Goal: Transaction & Acquisition: Purchase product/service

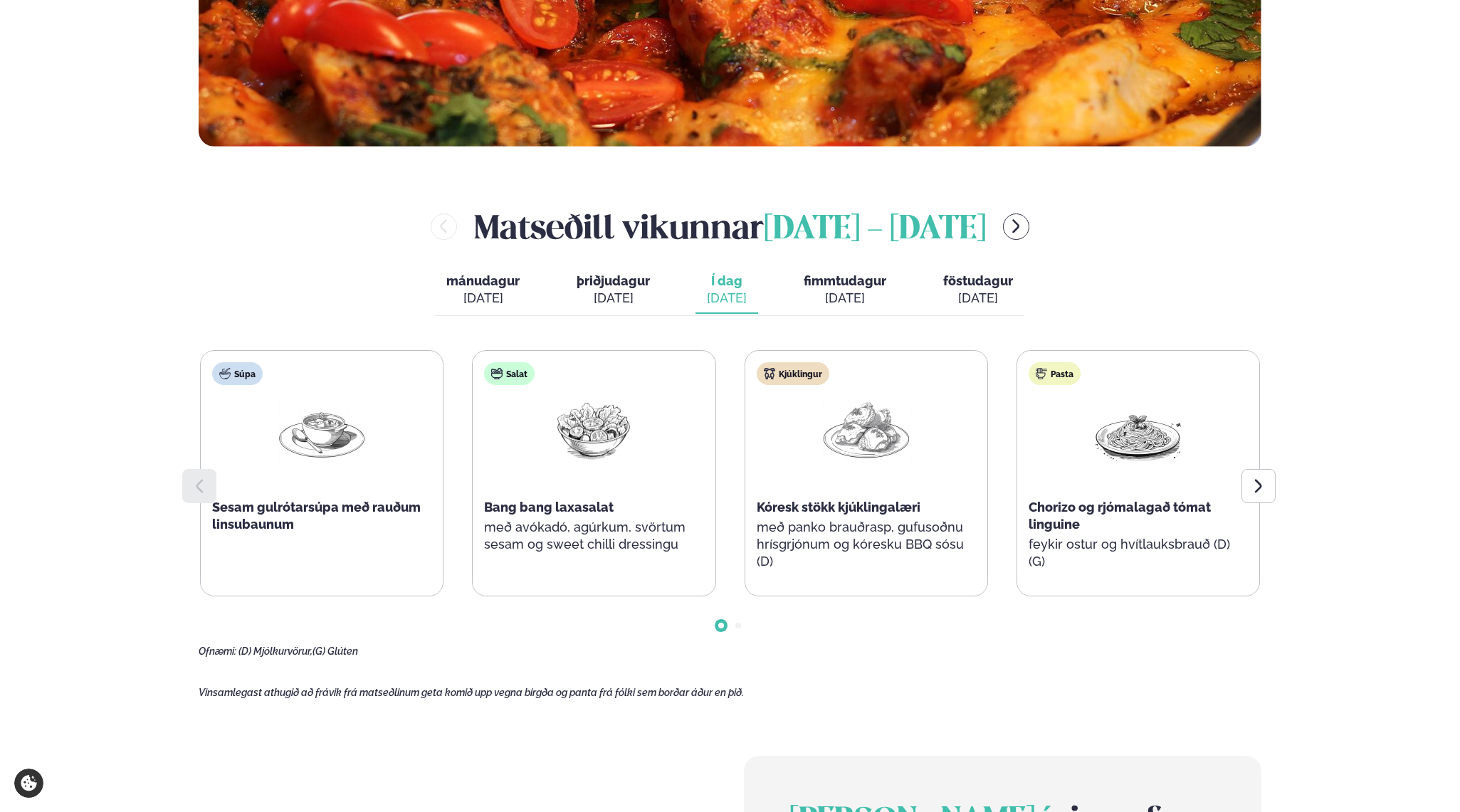
scroll to position [593, 0]
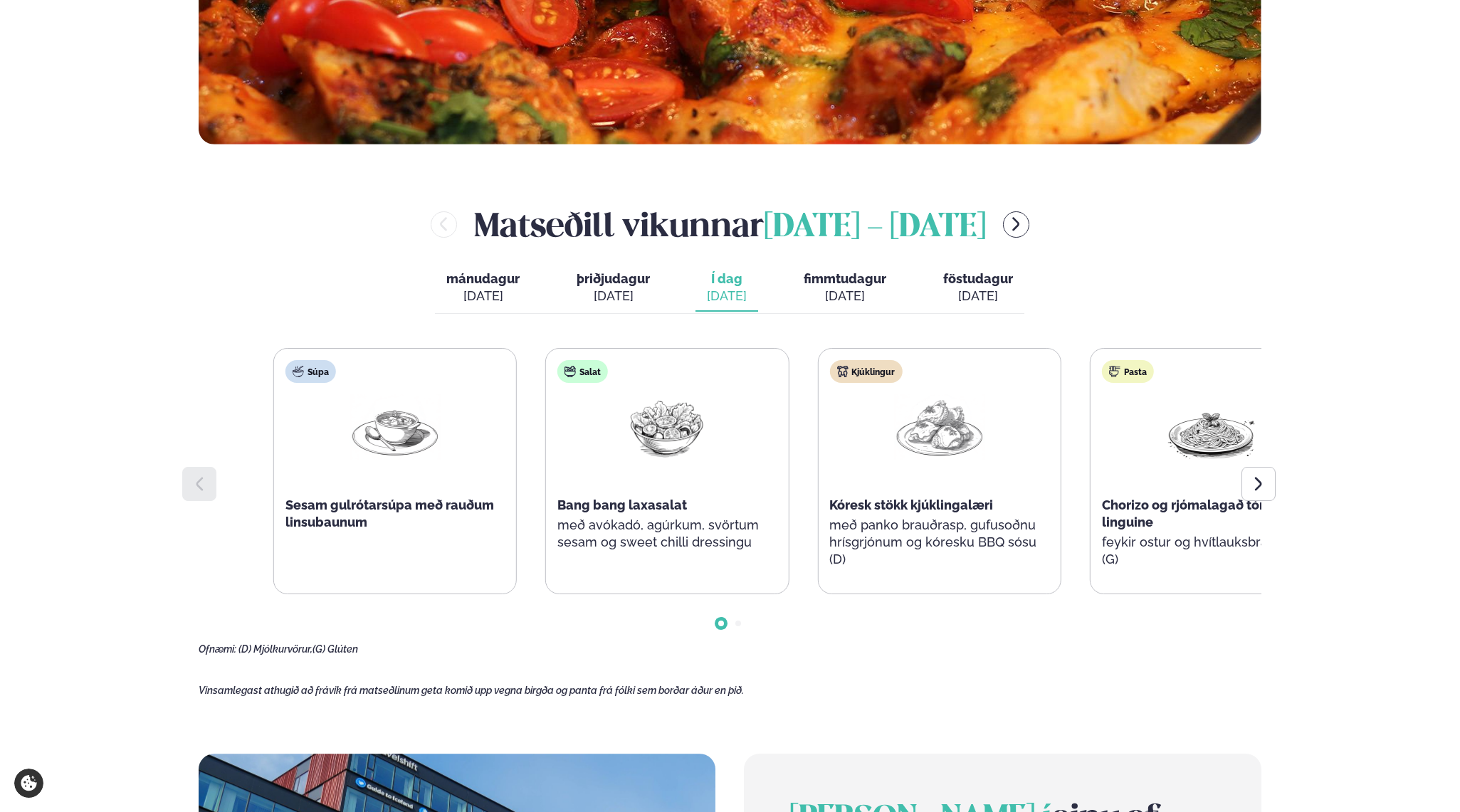
click at [909, 564] on div "Kjúklingur Kóresk stökk kjúklingalæri með panko brauðrasp, gufusoðnu hrísgrjónu…" at bounding box center [938, 471] width 242 height 245
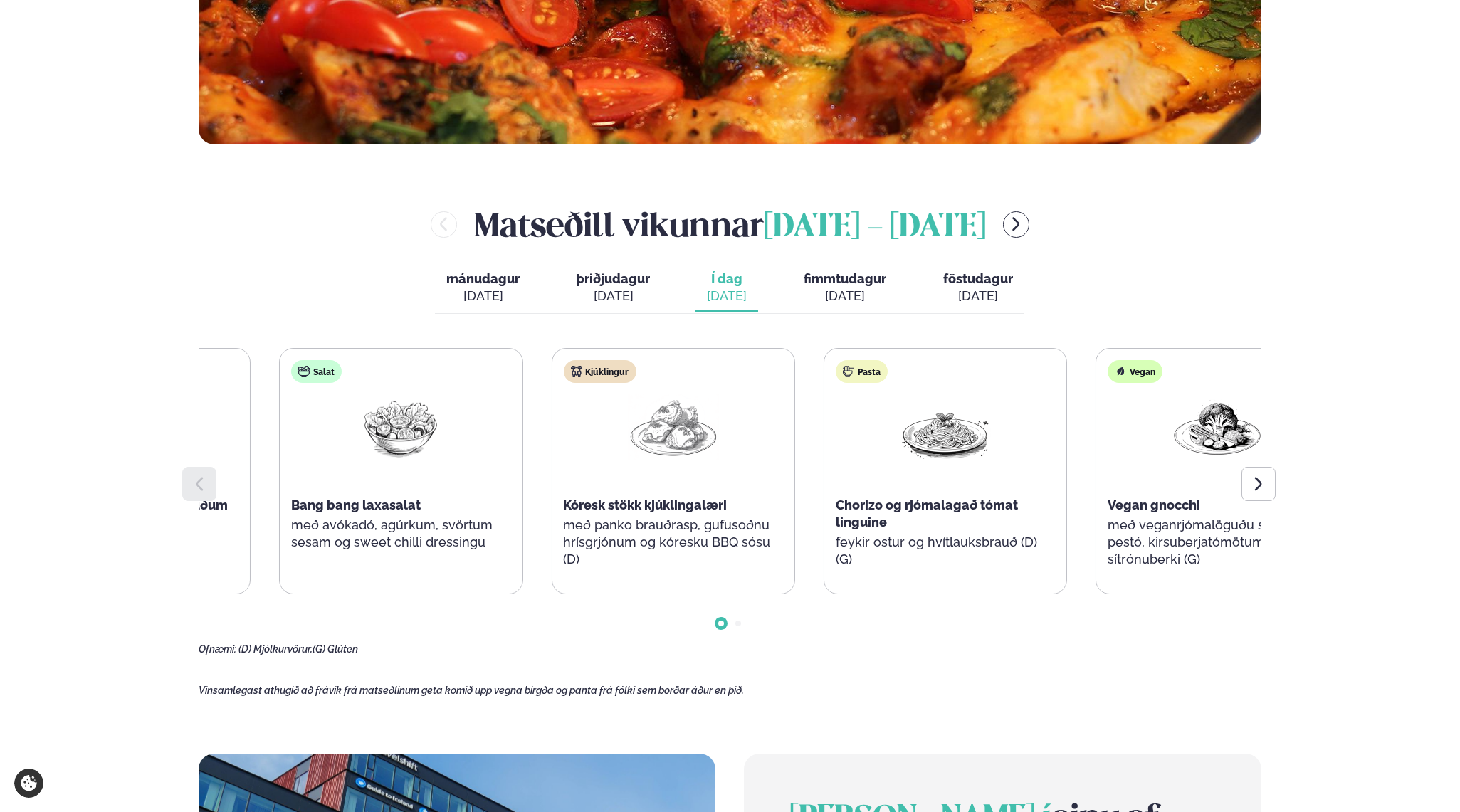
click at [717, 442] on div "Kjúklingur Kóresk stökk kjúklingalæri með panko brauðrasp, gufusoðnu hrísgrjónu…" at bounding box center [672, 471] width 242 height 245
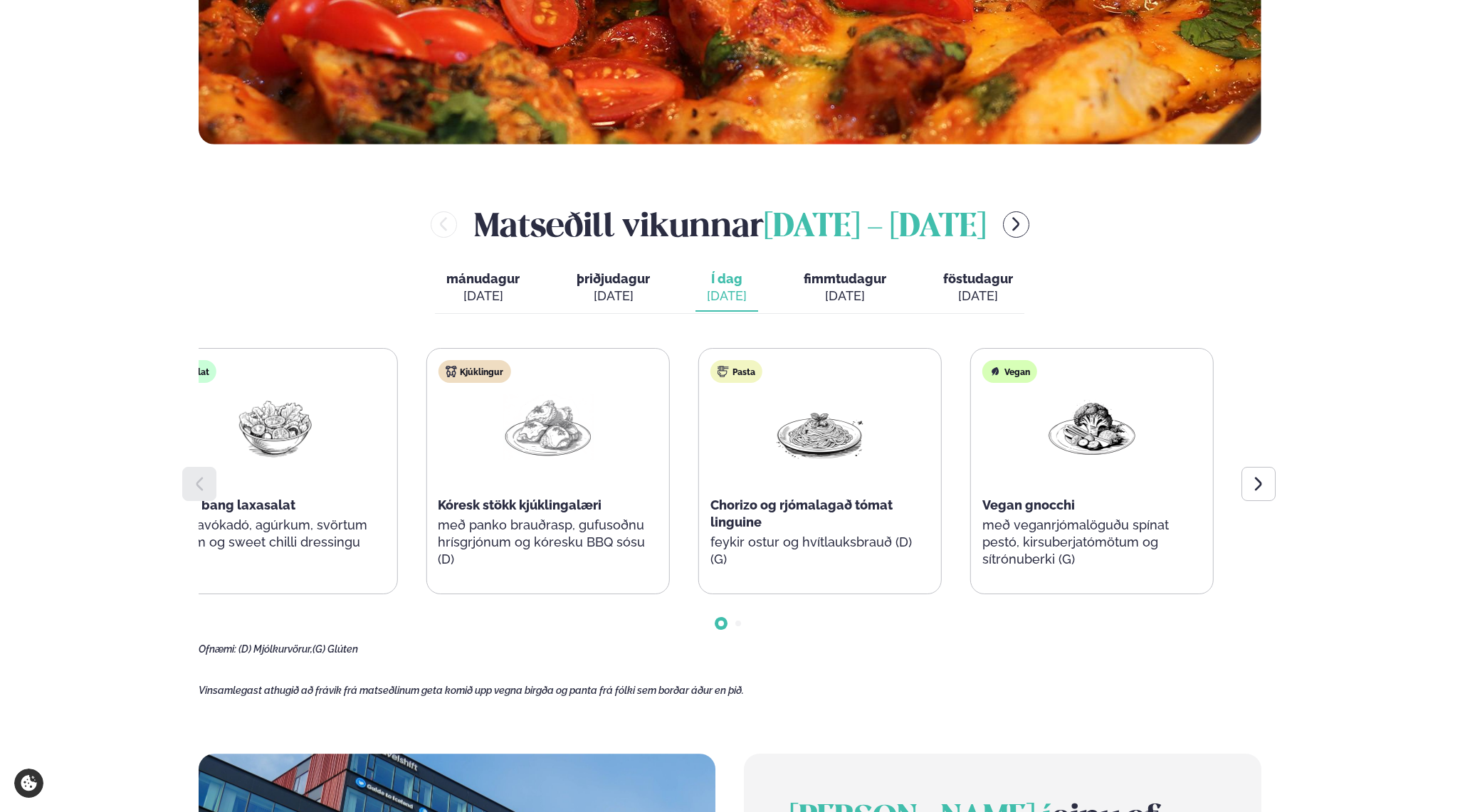
click at [522, 475] on div at bounding box center [547, 439] width 91 height 91
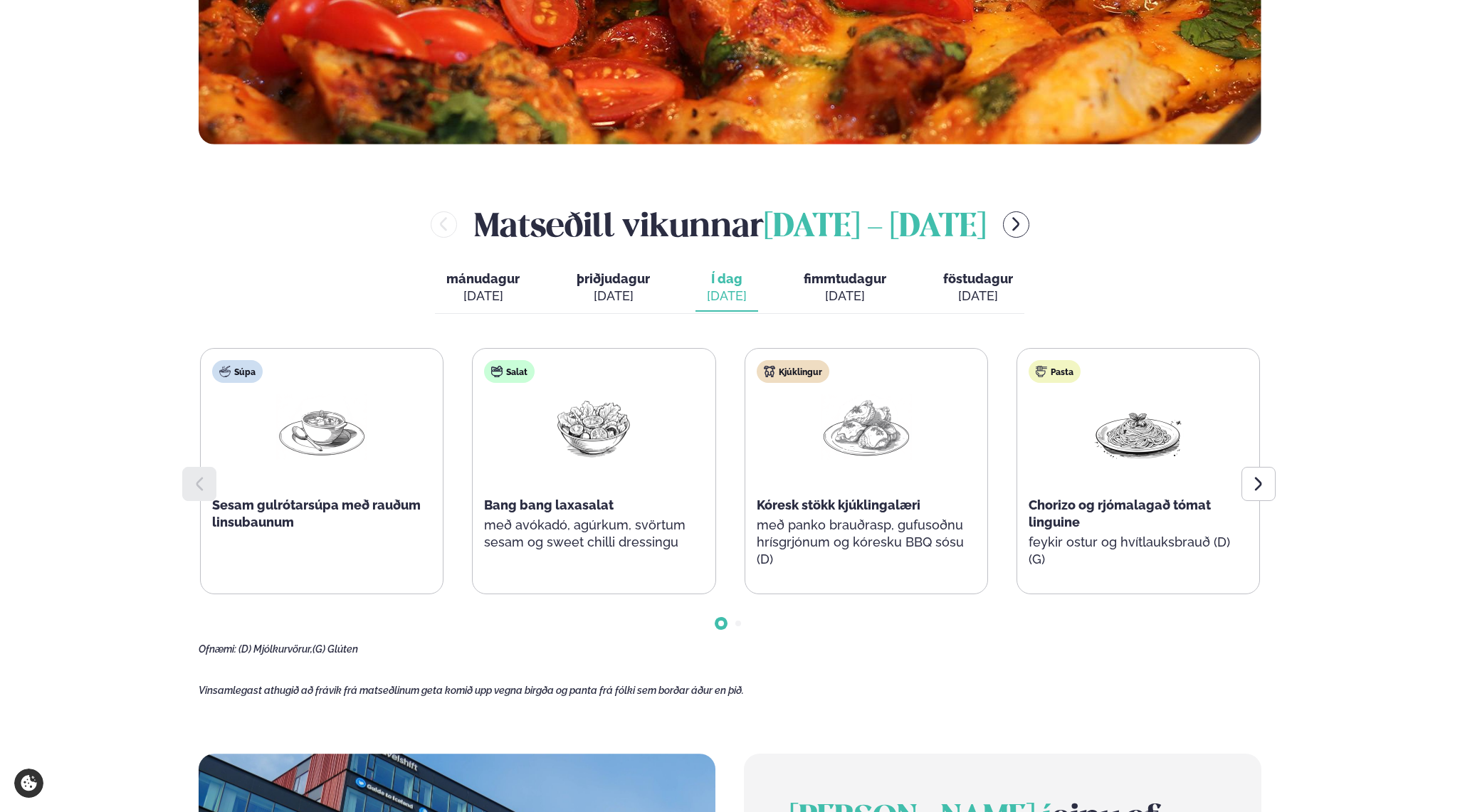
click at [867, 464] on div "Súpa Sesam gulrótarsúpa með rauðum linsubaunum Salat Bang bang laxasalat með av…" at bounding box center [730, 471] width 1060 height 246
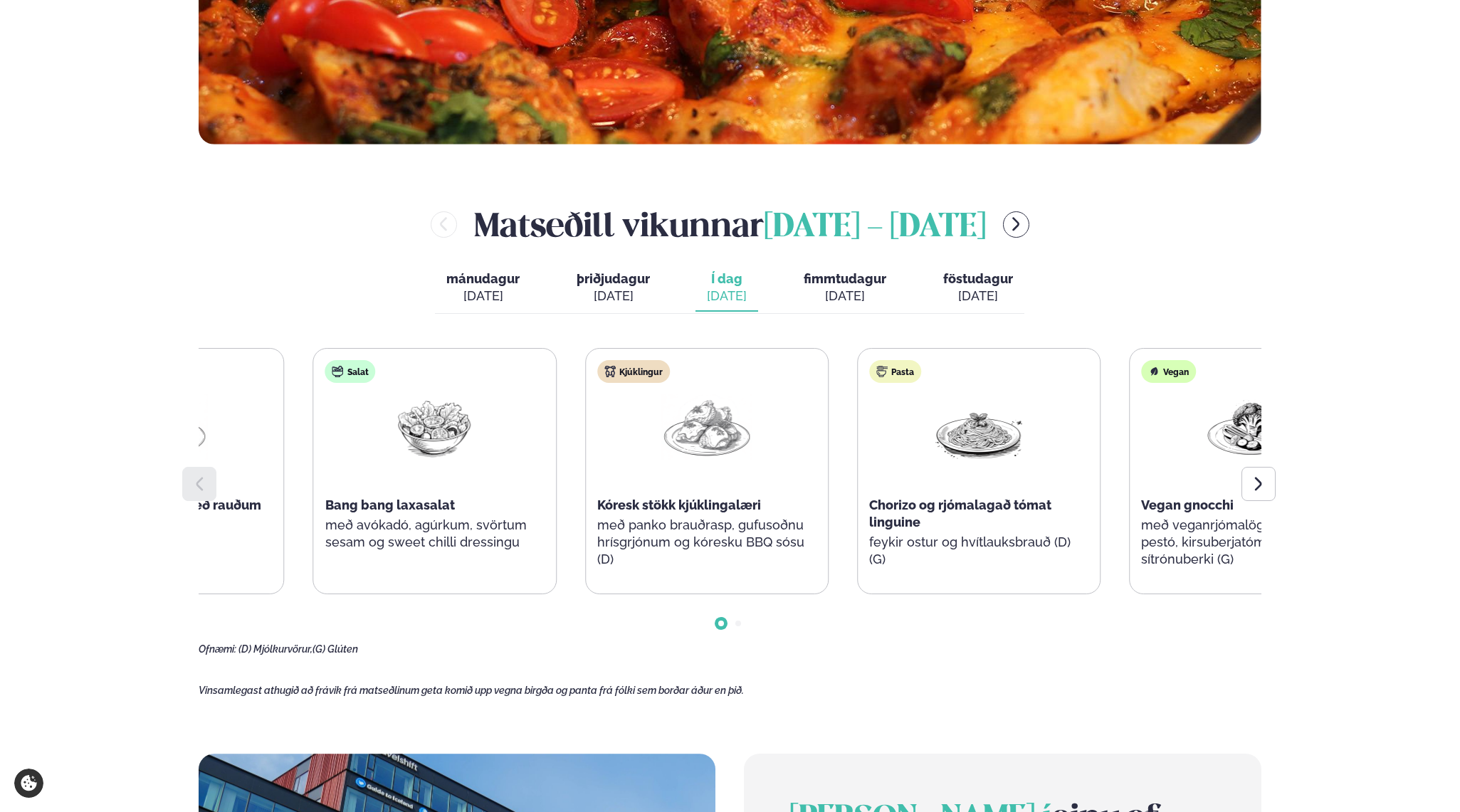
click at [698, 468] on div at bounding box center [706, 439] width 91 height 91
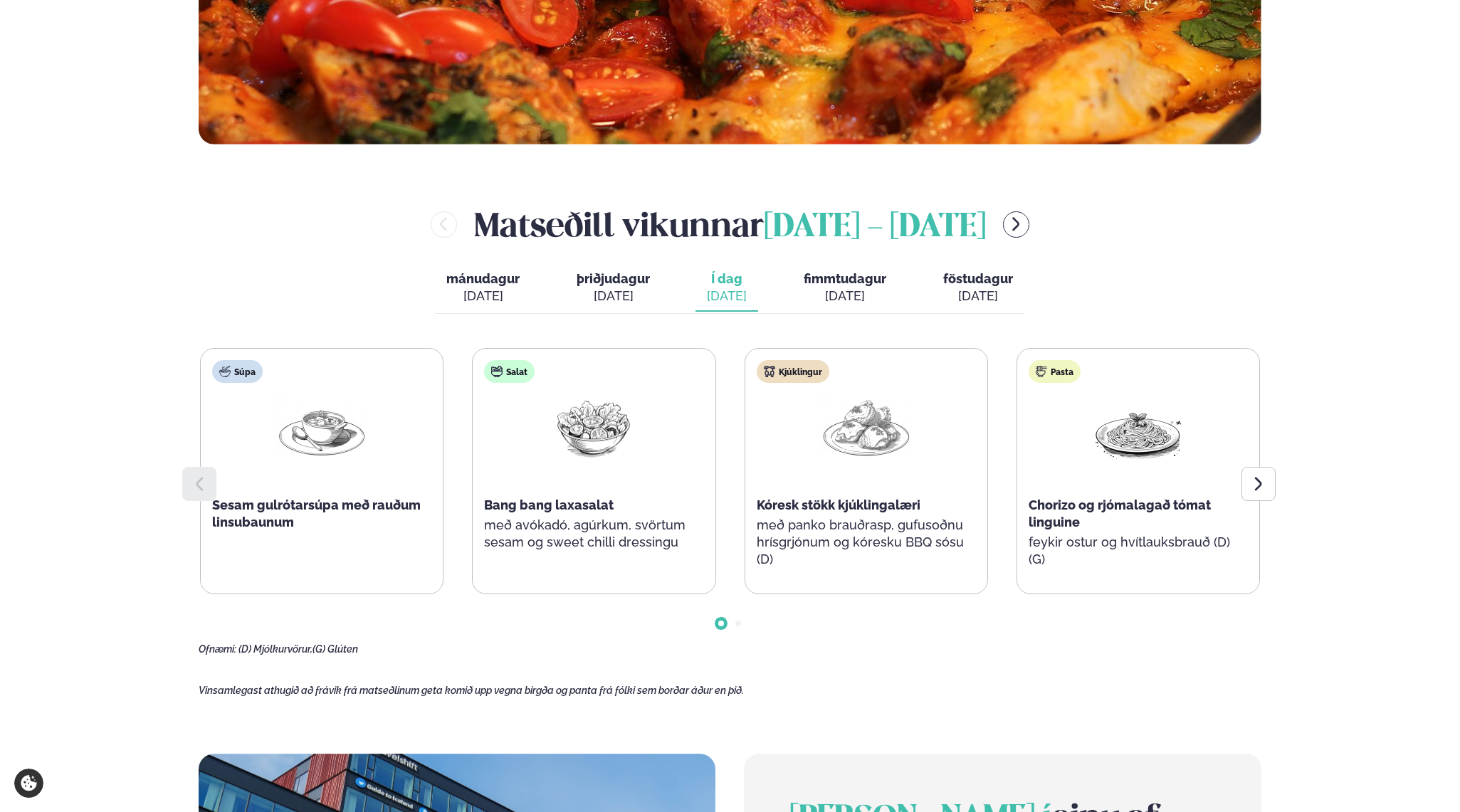
click at [857, 314] on div "[PERSON_NAME] [DATE] - [DATE] [PERSON_NAME]. [DATE] þriðjudagur þri. [DATE] Í d…" at bounding box center [730, 429] width 1063 height 454
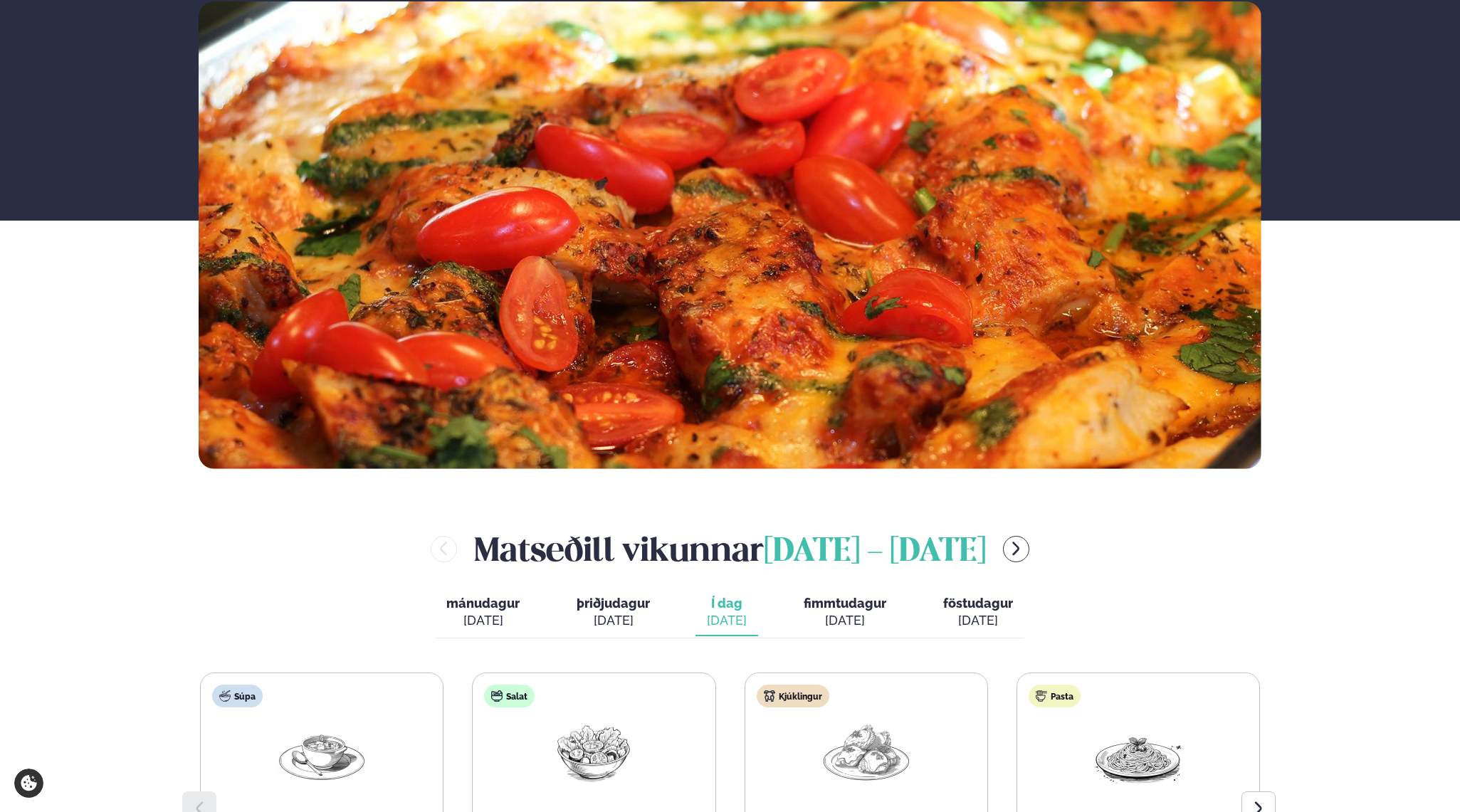
scroll to position [0, 0]
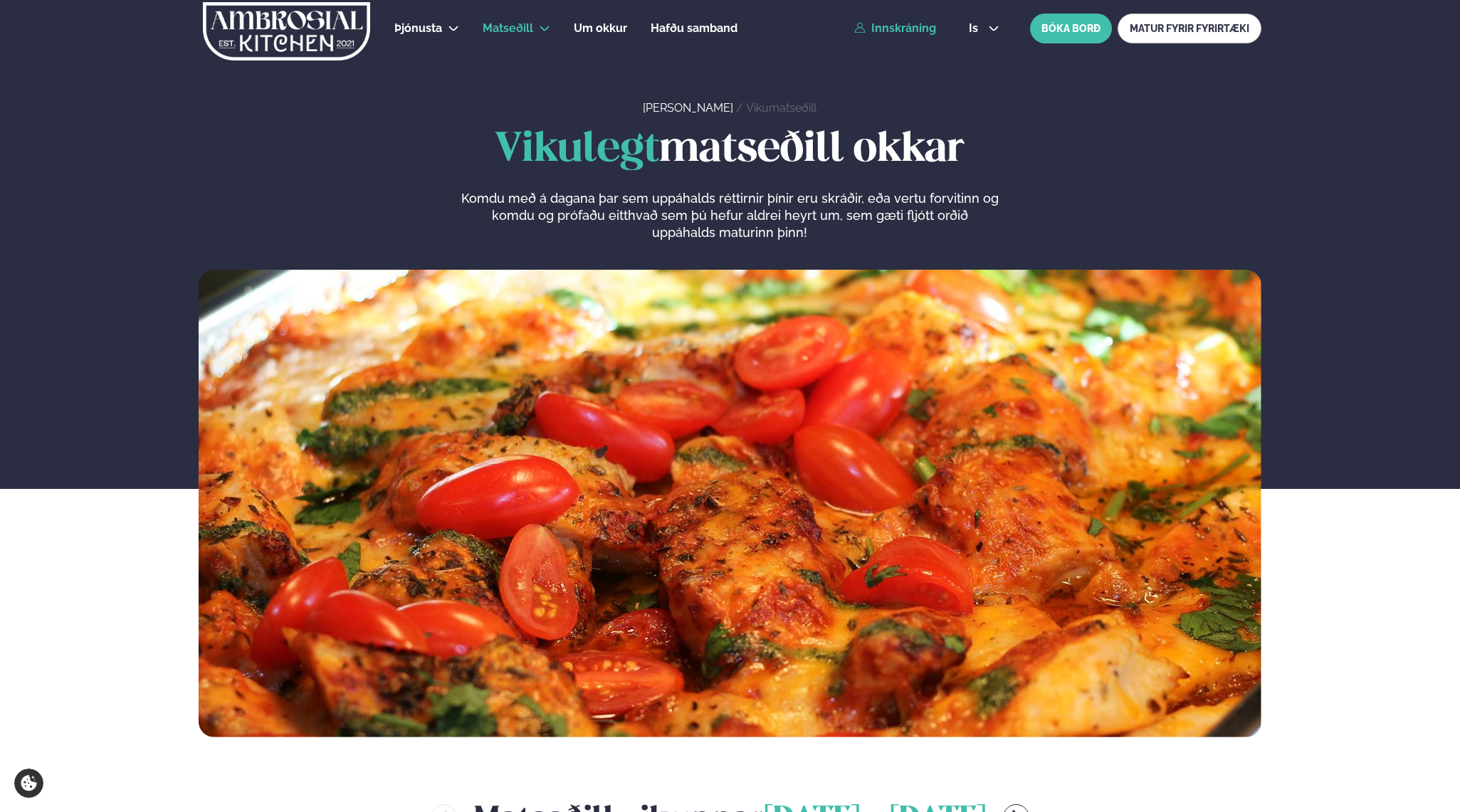
click at [906, 28] on link "Innskráning" at bounding box center [895, 28] width 82 height 13
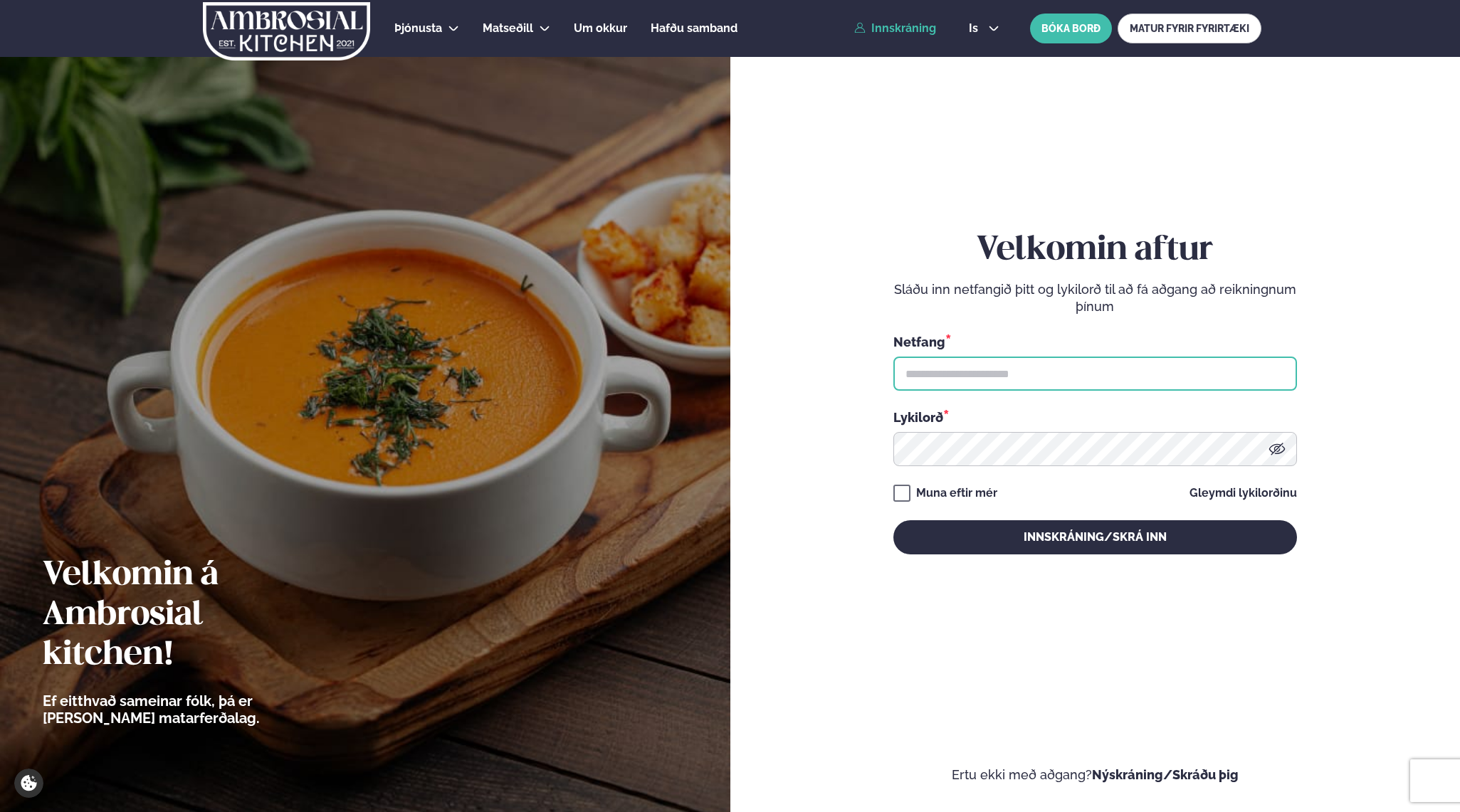
click at [976, 369] on input "text" at bounding box center [1095, 374] width 404 height 34
type input "**********"
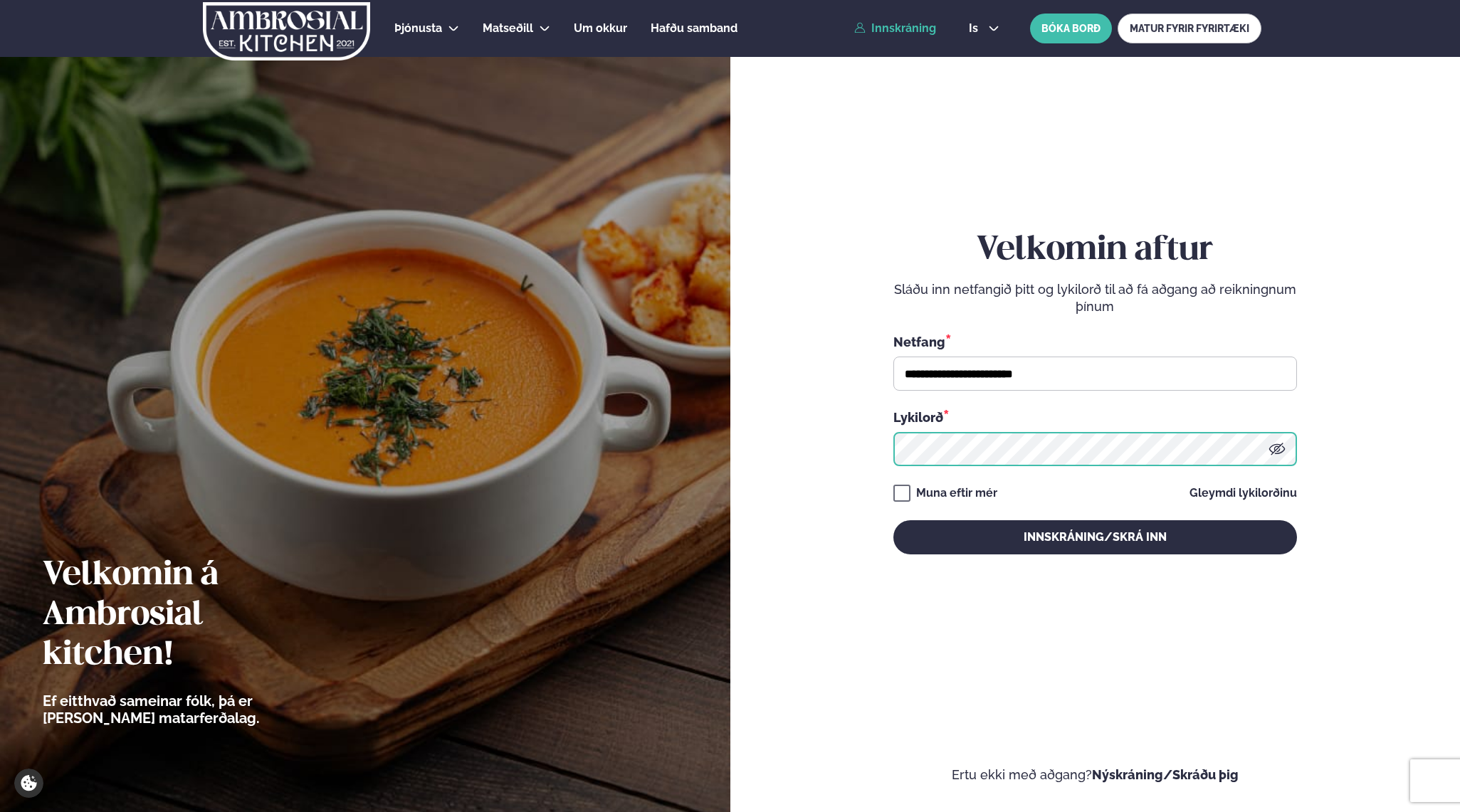
click at [893, 520] on button "Innskráning/Skrá inn" at bounding box center [1095, 537] width 404 height 34
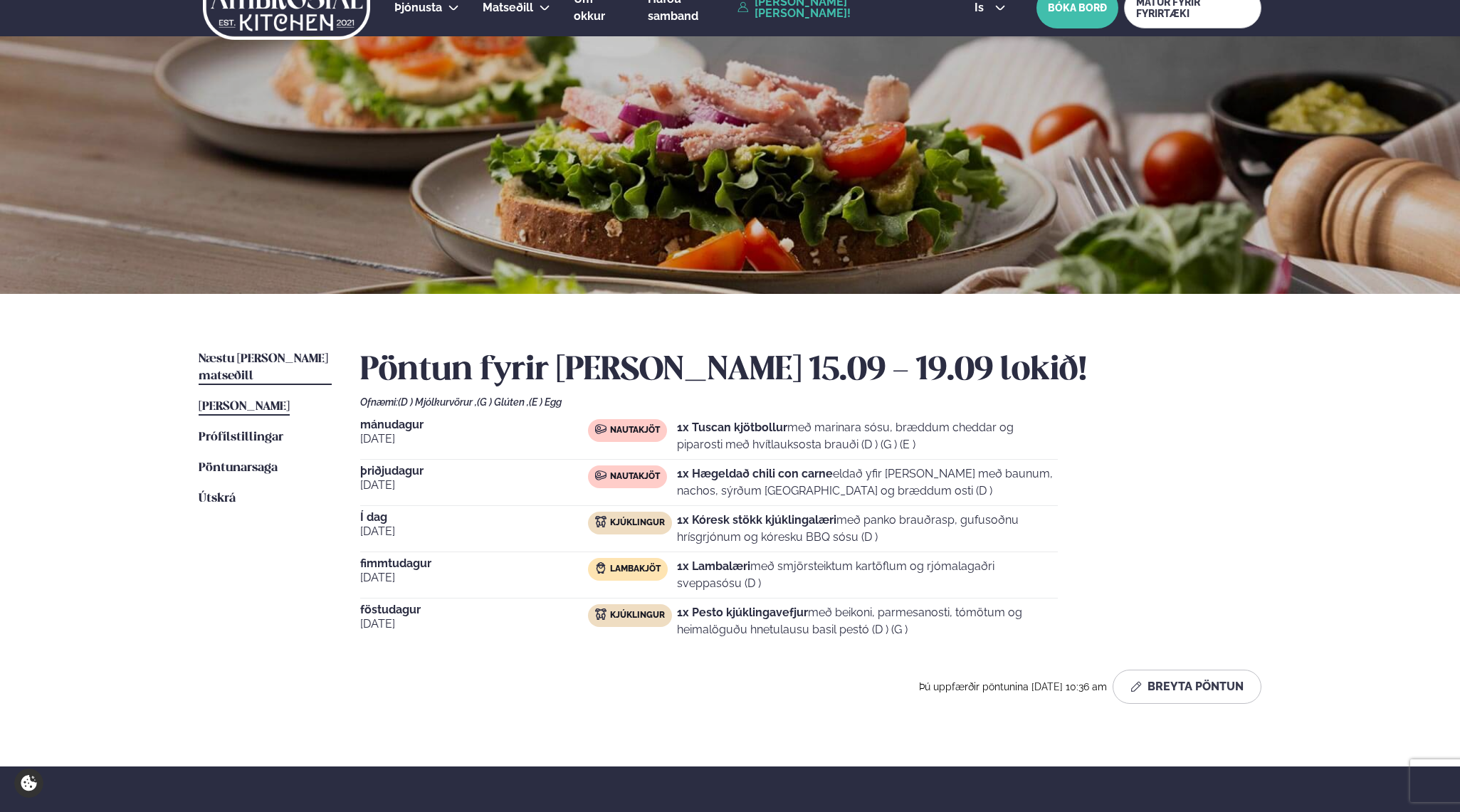
click at [239, 353] on span "Næstu [PERSON_NAME] matseðill" at bounding box center [263, 367] width 129 height 29
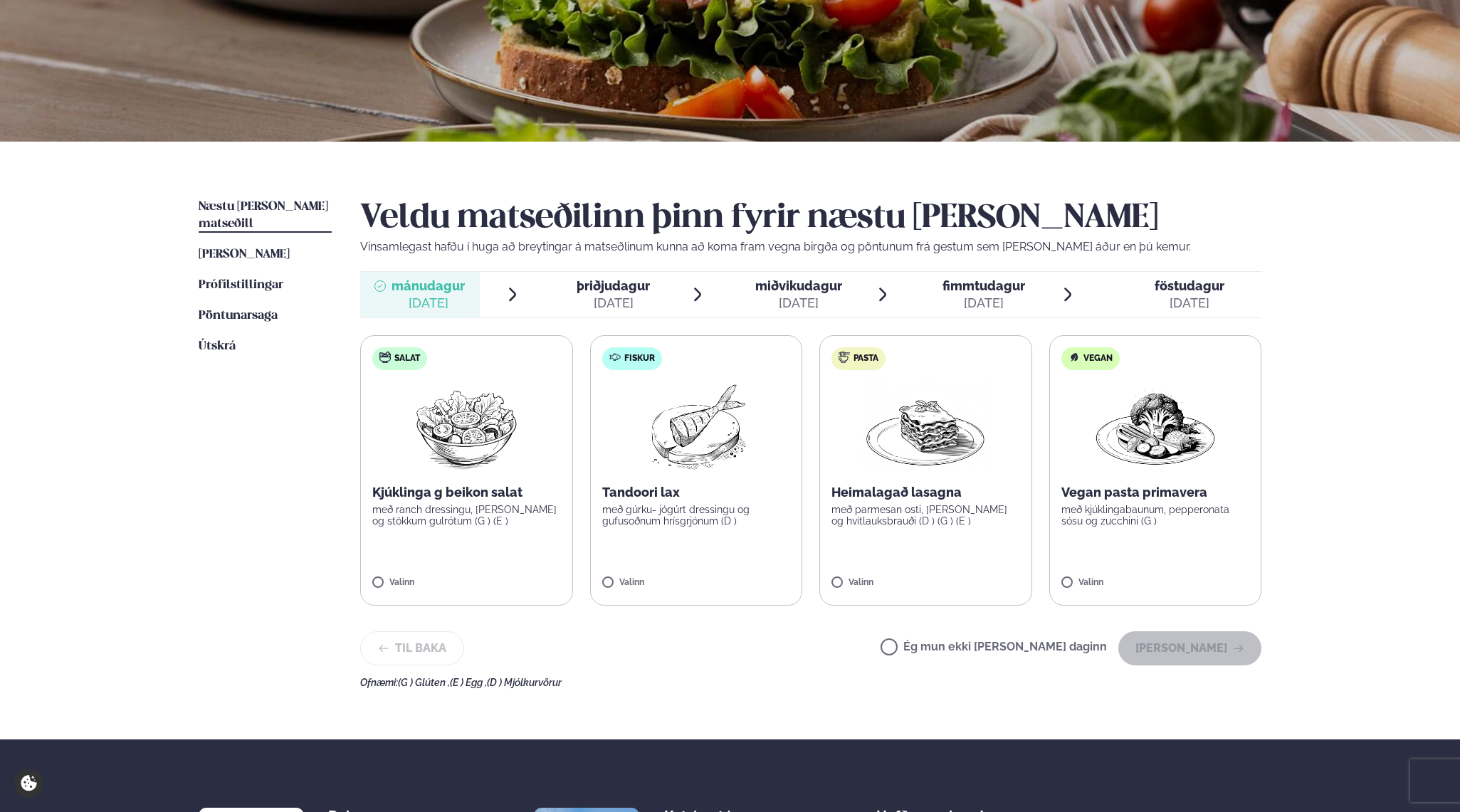
scroll to position [218, 0]
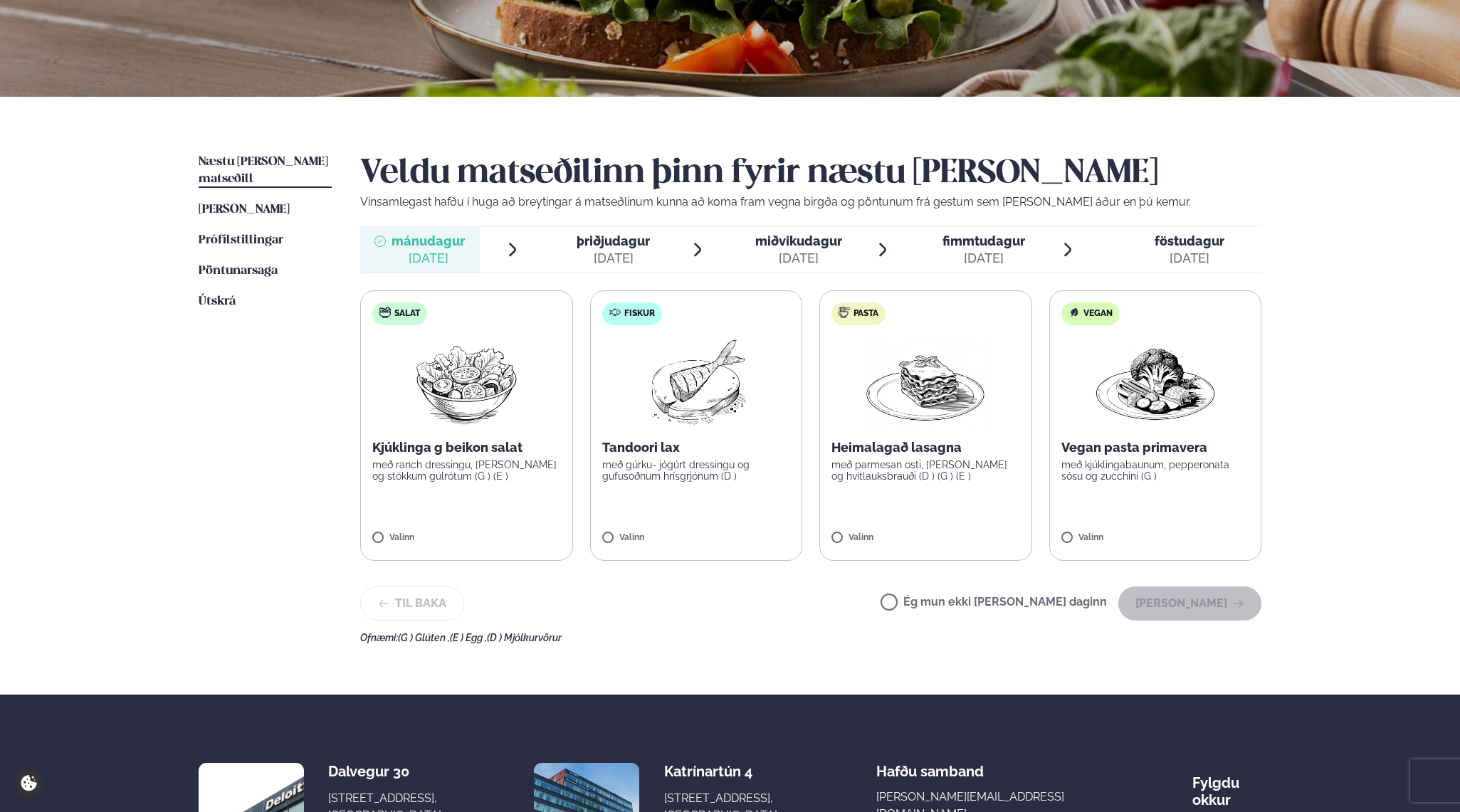
click at [885, 410] on img at bounding box center [925, 382] width 125 height 91
click at [1152, 615] on button "[PERSON_NAME]" at bounding box center [1190, 604] width 143 height 34
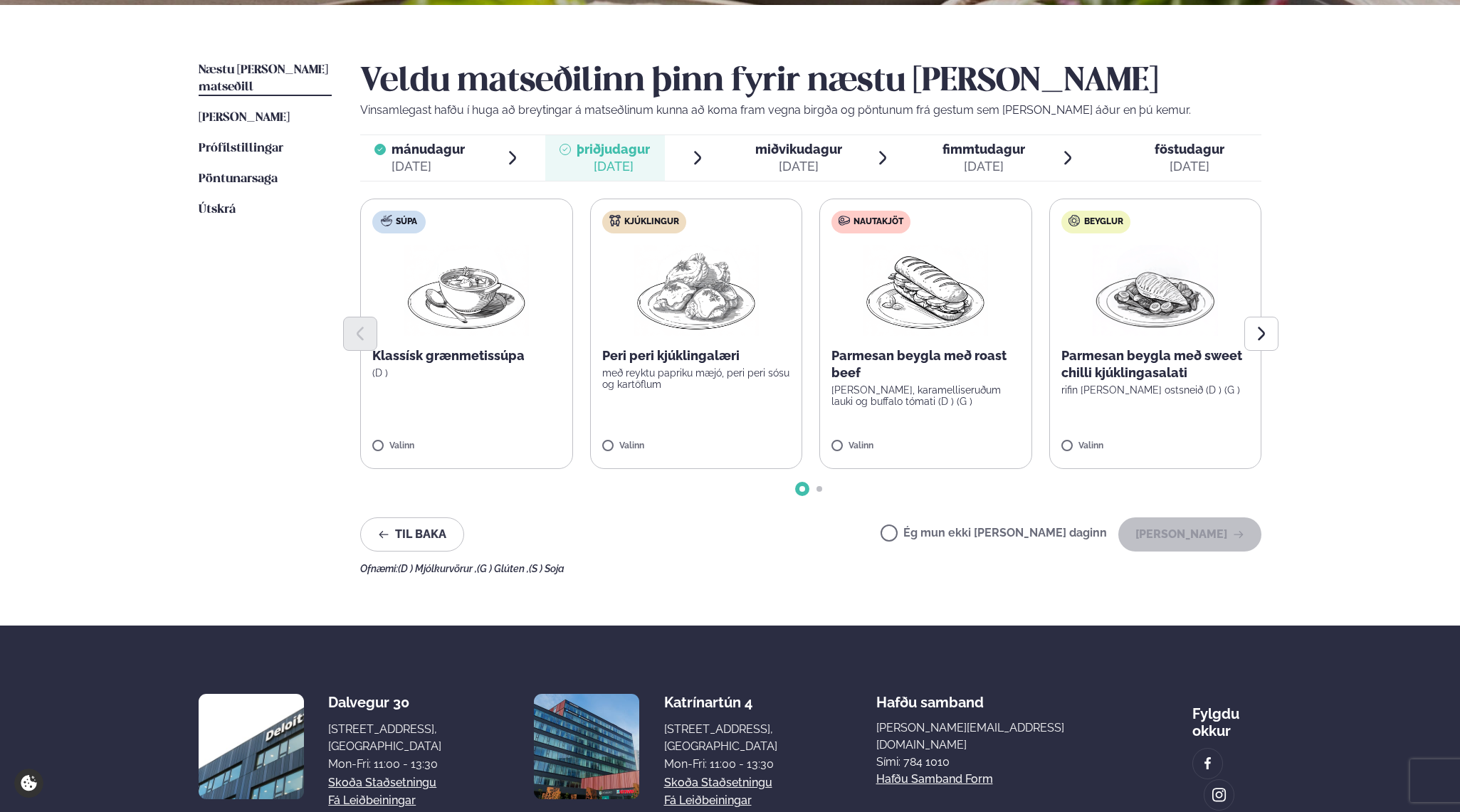
scroll to position [314, 0]
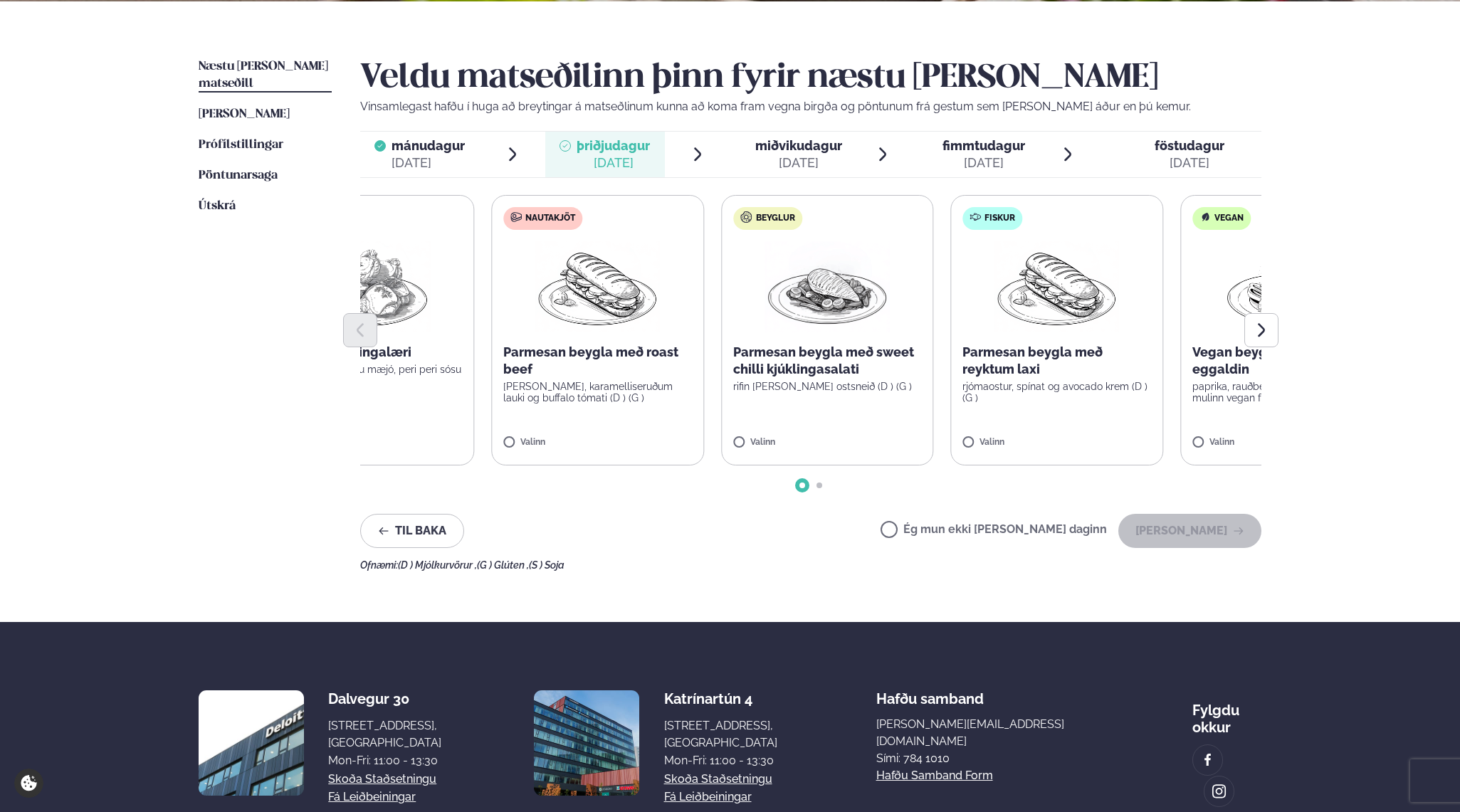
click at [793, 373] on p "Parmesan beygla með sweet chilli kjúklingasalati" at bounding box center [827, 361] width 189 height 34
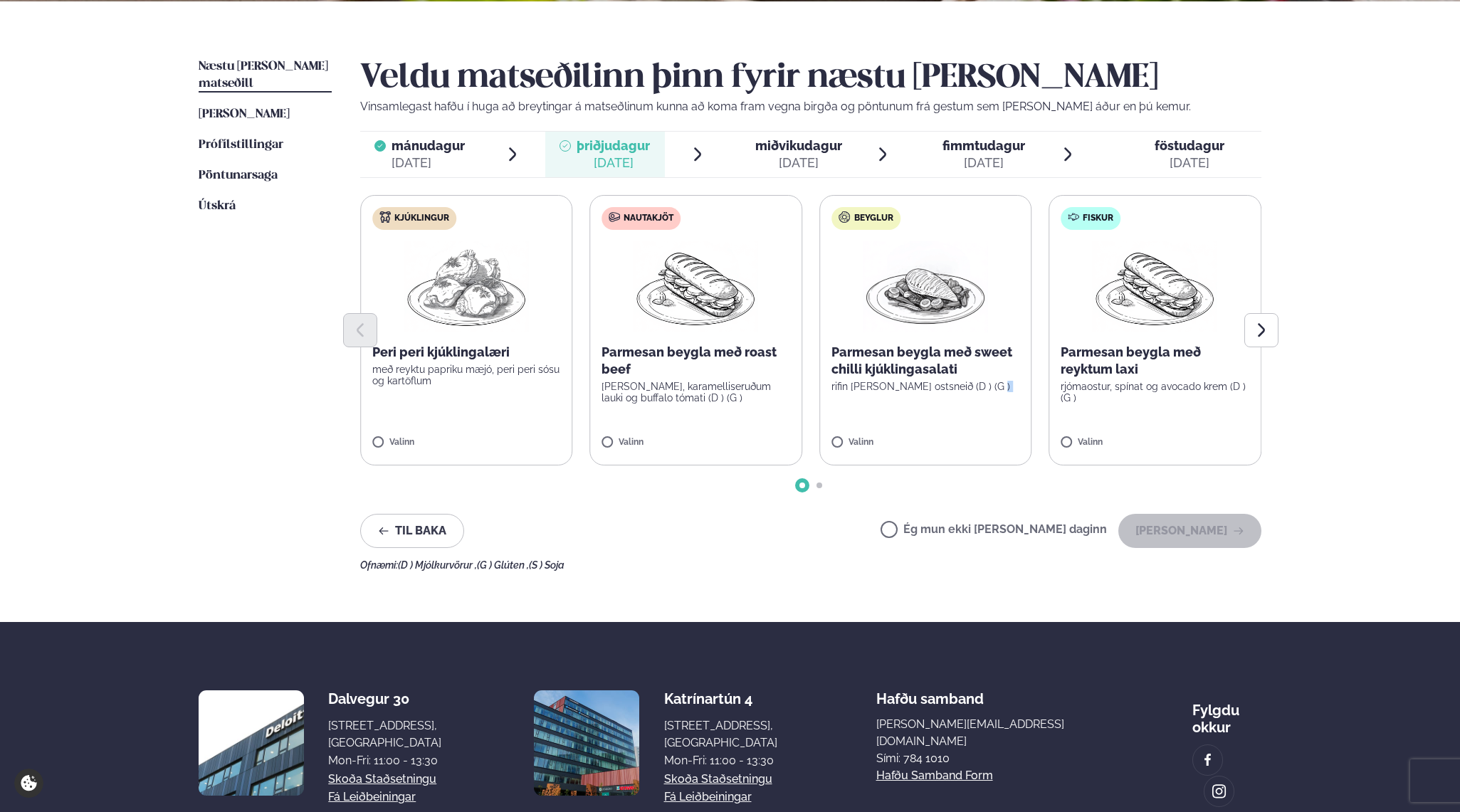
drag, startPoint x: 1081, startPoint y: 399, endPoint x: 851, endPoint y: 418, distance: 230.8
click at [851, 418] on label "Beyglur Parmesan beygla með sweet chilli kjúklingasalati rifin [PERSON_NAME] os…" at bounding box center [925, 330] width 213 height 270
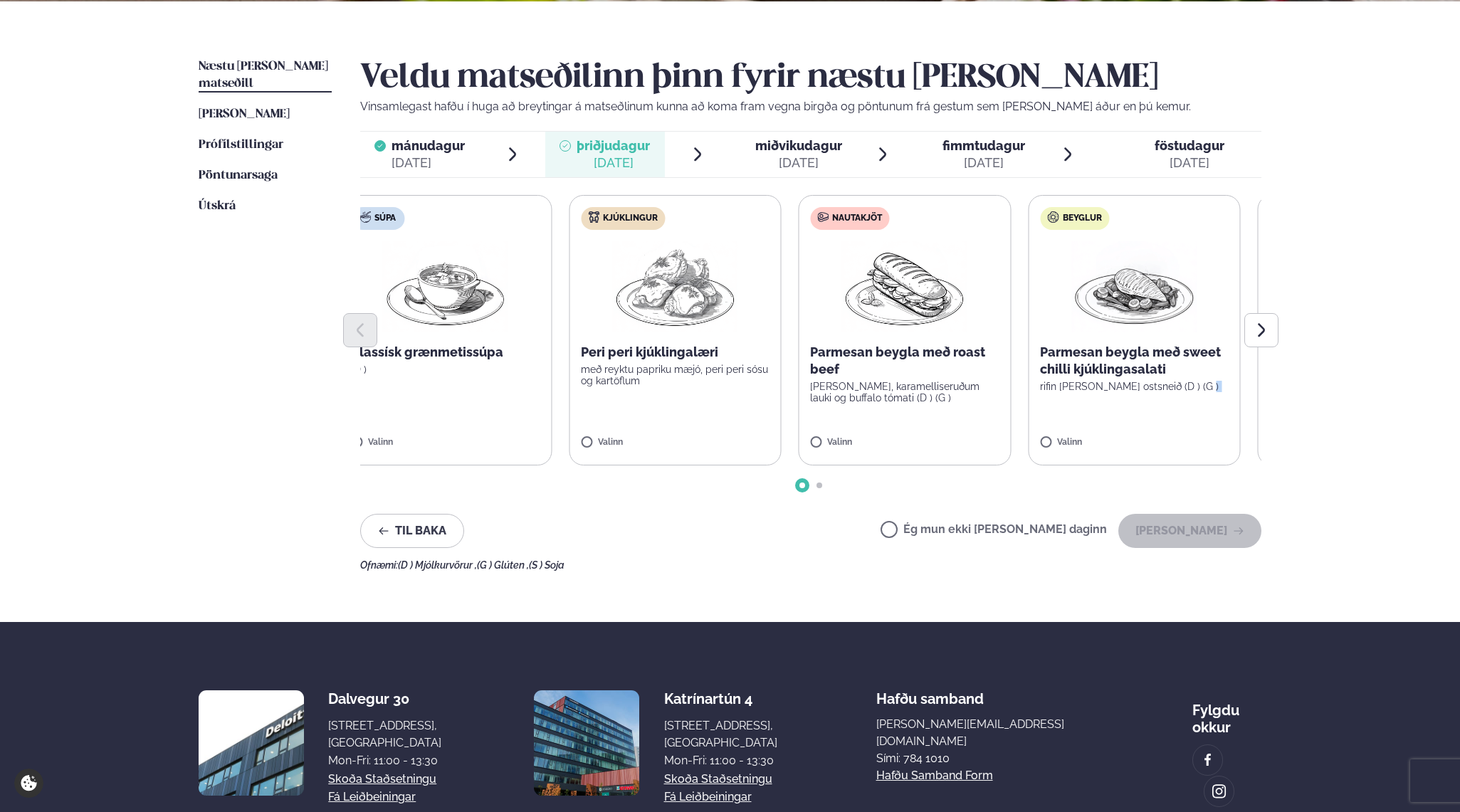
click at [1056, 383] on p "rifin [PERSON_NAME] ostsneið (D ) (G )" at bounding box center [1134, 387] width 189 height 11
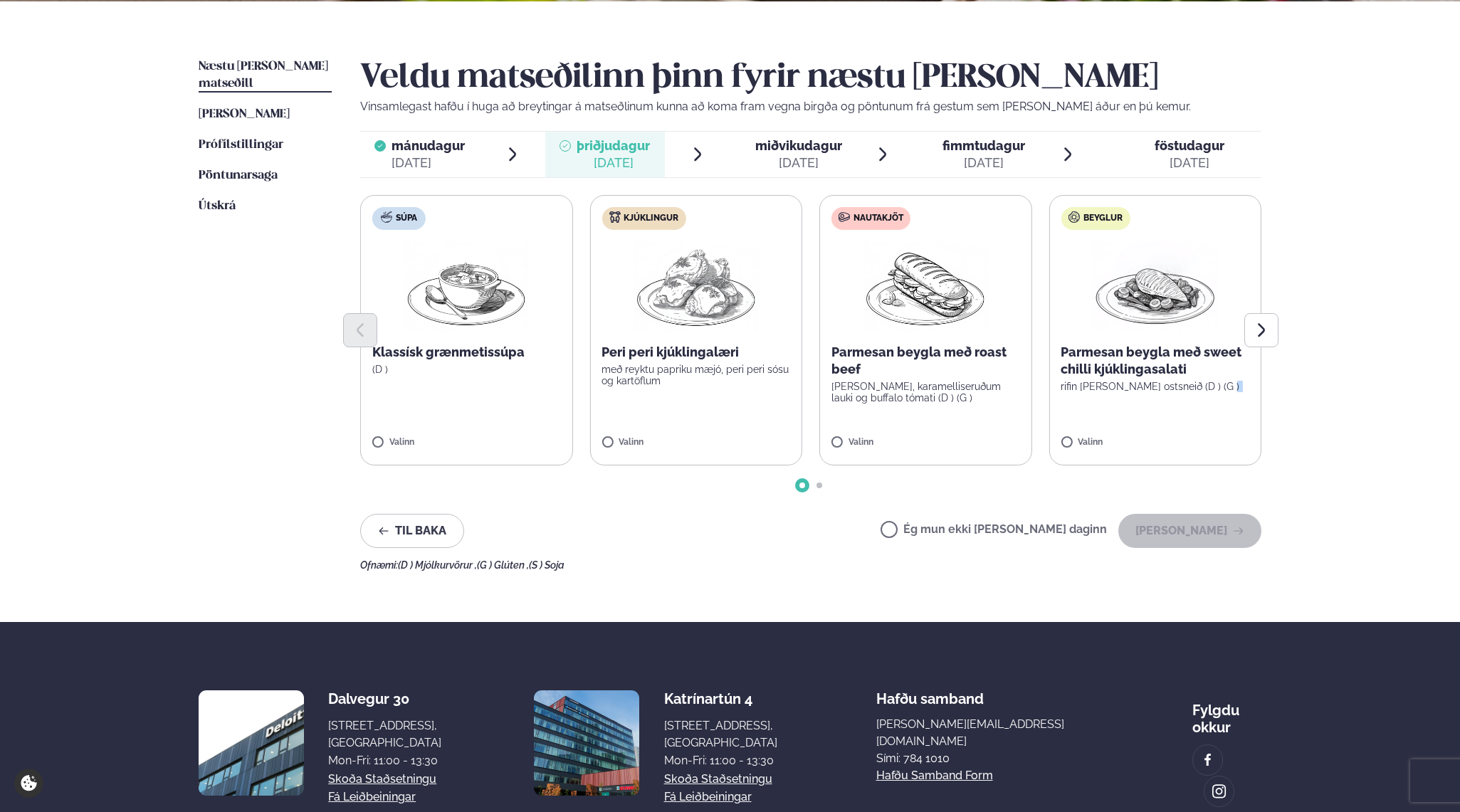
click at [950, 365] on p "Parmesan beygla með roast beef" at bounding box center [925, 361] width 189 height 34
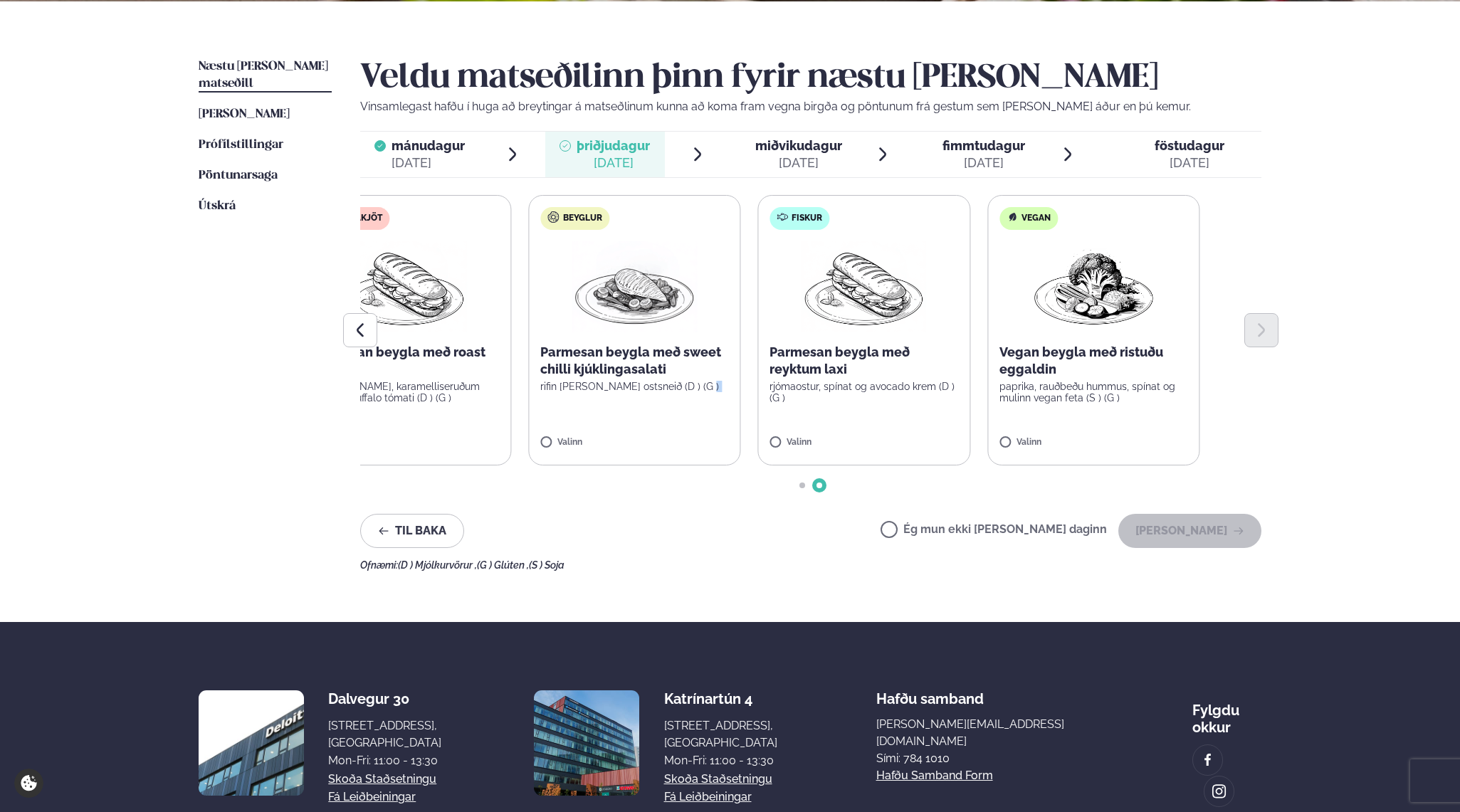
click at [862, 372] on p "Parmesan beygla með reyktum laxi" at bounding box center [863, 361] width 189 height 34
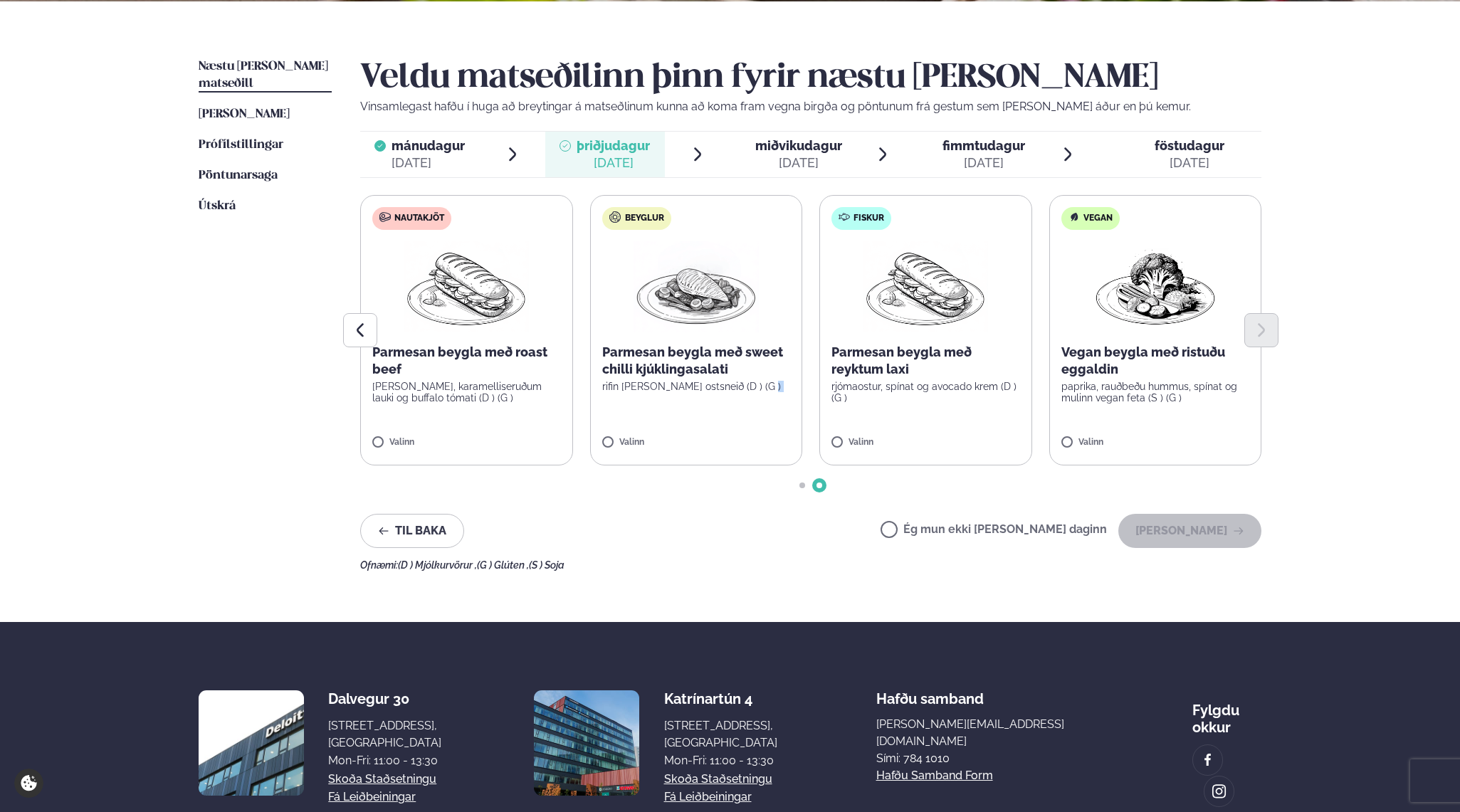
click at [712, 373] on p "Parmesan beygla með sweet chilli kjúklingasalati" at bounding box center [696, 361] width 189 height 34
click at [641, 400] on label "Beyglur Parmesan beygla með sweet chilli kjúklingasalati rifin [PERSON_NAME] os…" at bounding box center [696, 330] width 213 height 270
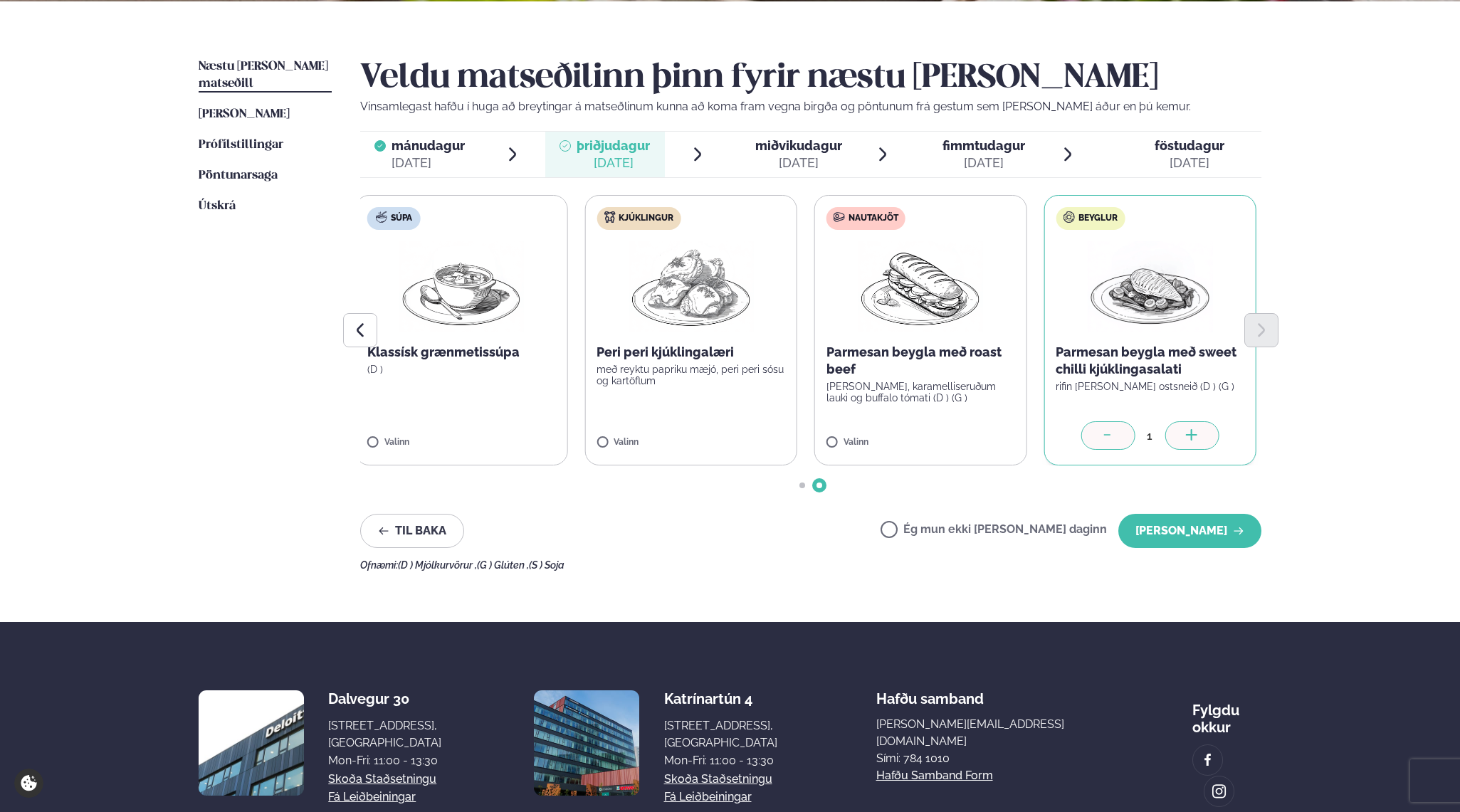
drag, startPoint x: 615, startPoint y: 400, endPoint x: 1065, endPoint y: 400, distance: 450.0
click at [1066, 400] on label "Beyglur Parmesan beygla með sweet chilli kjúklingasalati rifin [PERSON_NAME] os…" at bounding box center [1150, 330] width 213 height 270
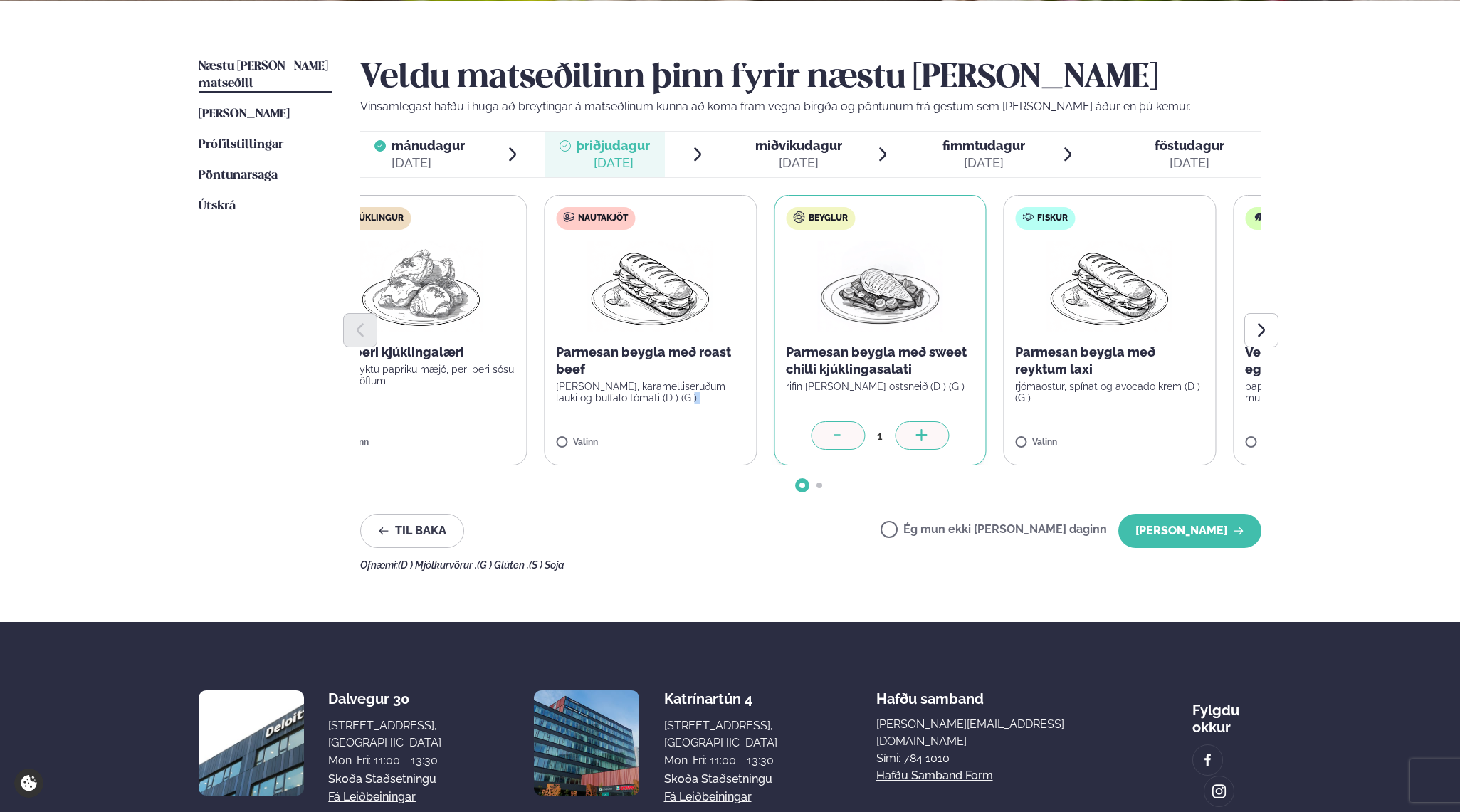
drag, startPoint x: 877, startPoint y: 409, endPoint x: 601, endPoint y: 432, distance: 277.0
click at [601, 432] on label "Nautakjöt Parmesan beygla með roast beef basil pestó, karamelliseruðum lauki og…" at bounding box center [650, 330] width 213 height 270
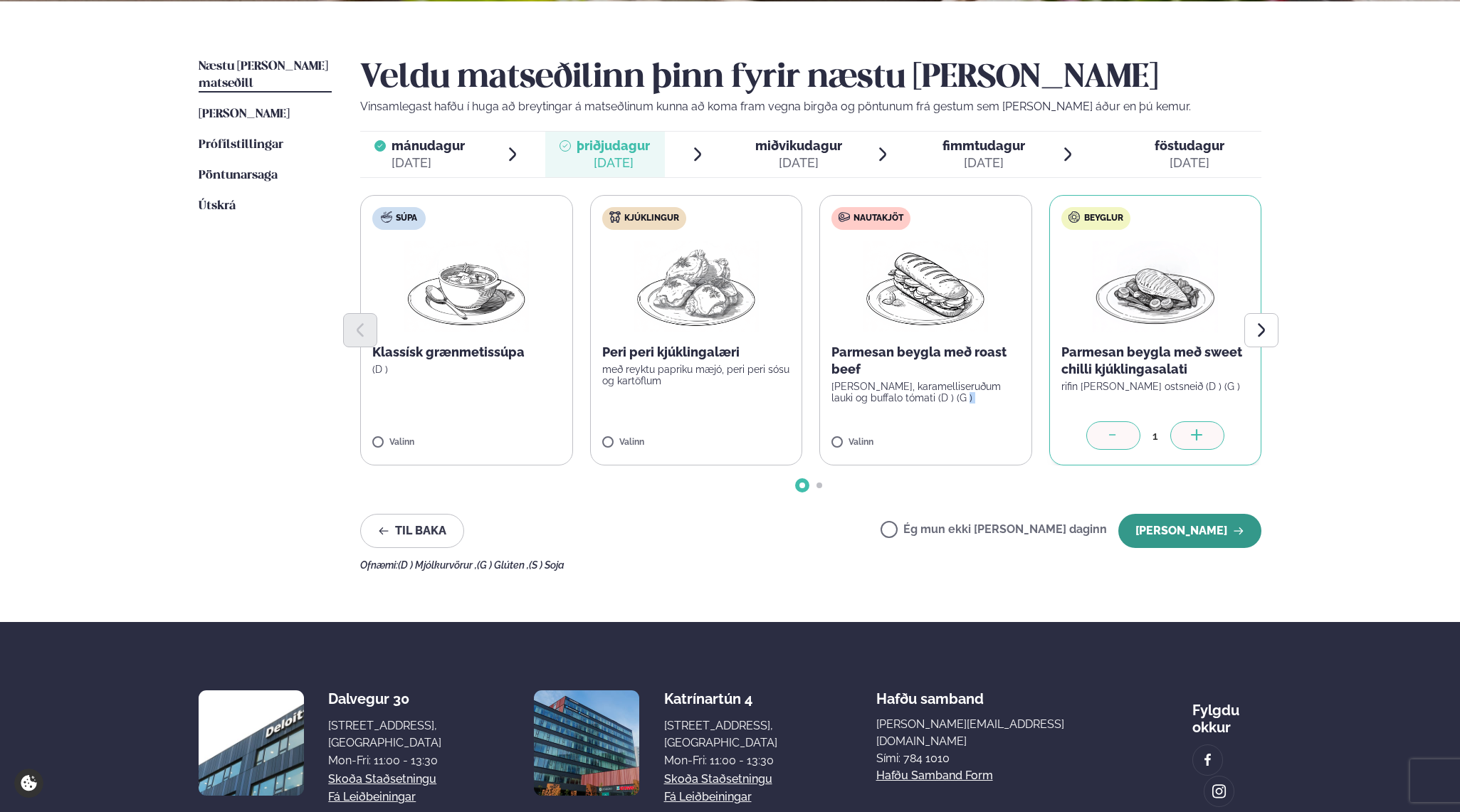
click at [1144, 533] on button "[PERSON_NAME]" at bounding box center [1190, 531] width 143 height 34
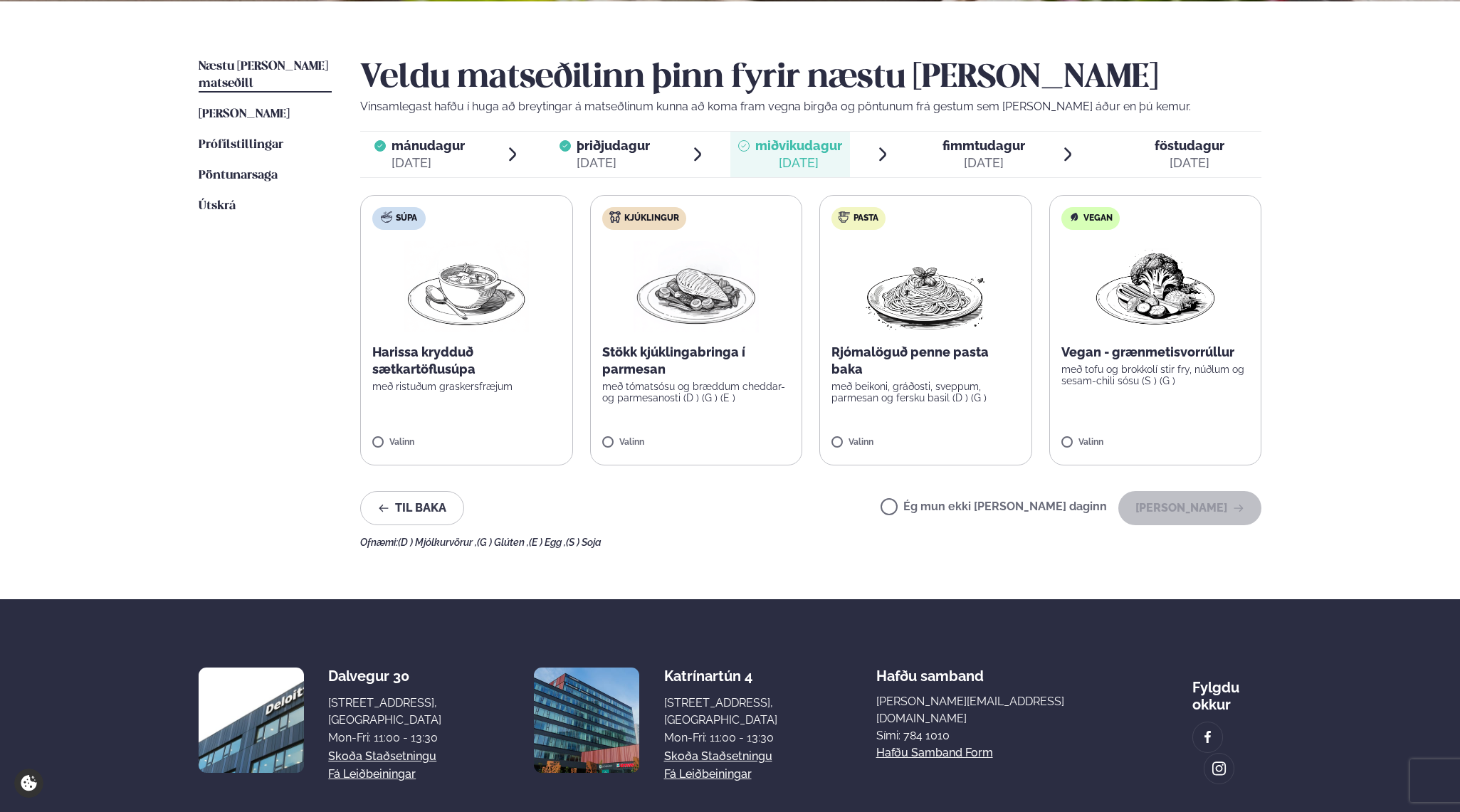
click at [698, 366] on p "Stökk kjúklingabringa í parmesan" at bounding box center [696, 361] width 189 height 34
click at [1158, 508] on button "[PERSON_NAME]" at bounding box center [1190, 508] width 143 height 34
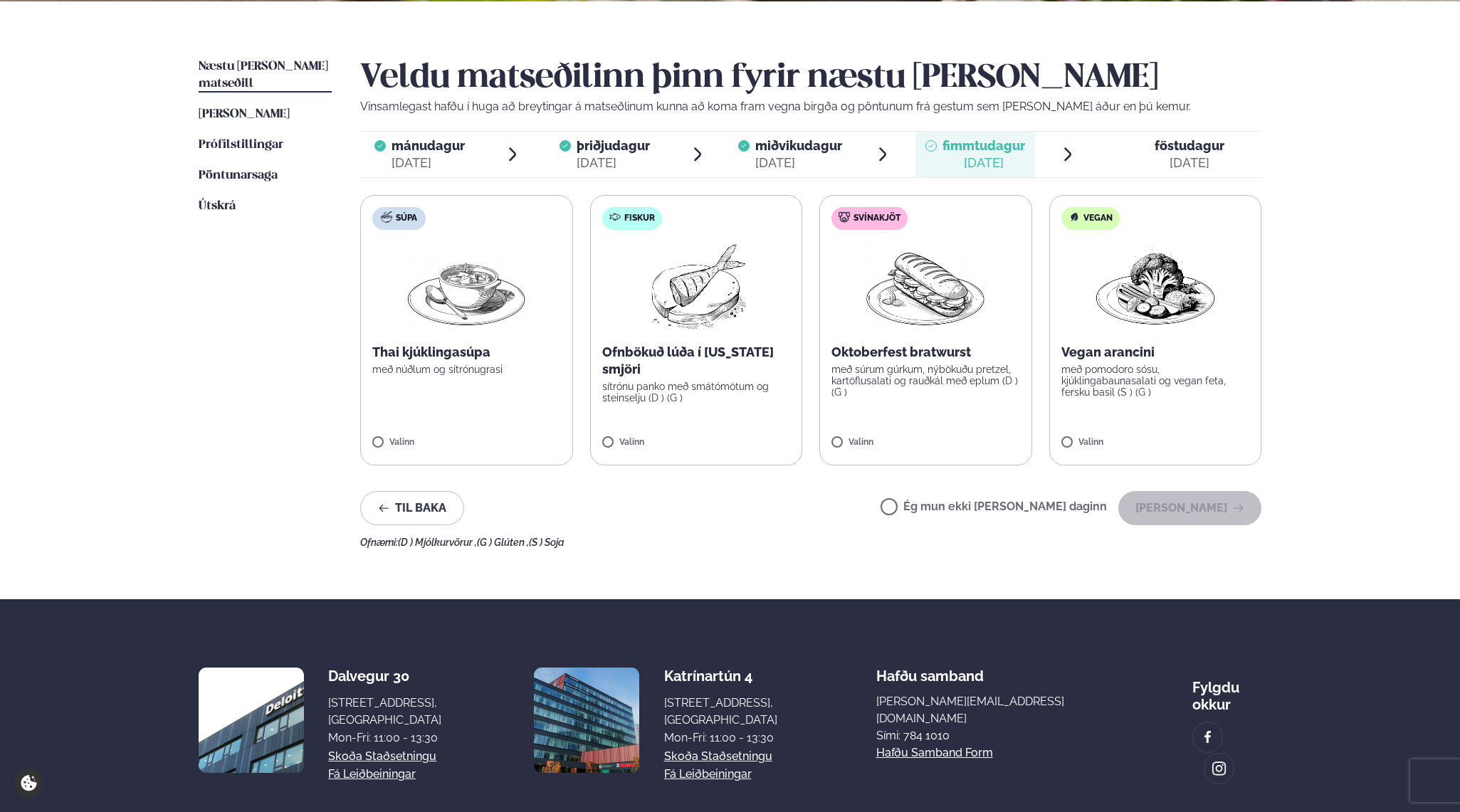
click at [728, 396] on p "sítrónu panko með smátómötum og steinselju (D ) (G )" at bounding box center [696, 392] width 189 height 23
click at [854, 368] on p "með súrum gúrkum, nýbökuðu pretzel, kartöflusalati og rauðkál með eplum (D ) (G…" at bounding box center [925, 380] width 189 height 34
click at [647, 429] on icon at bounding box center [654, 437] width 14 height 14
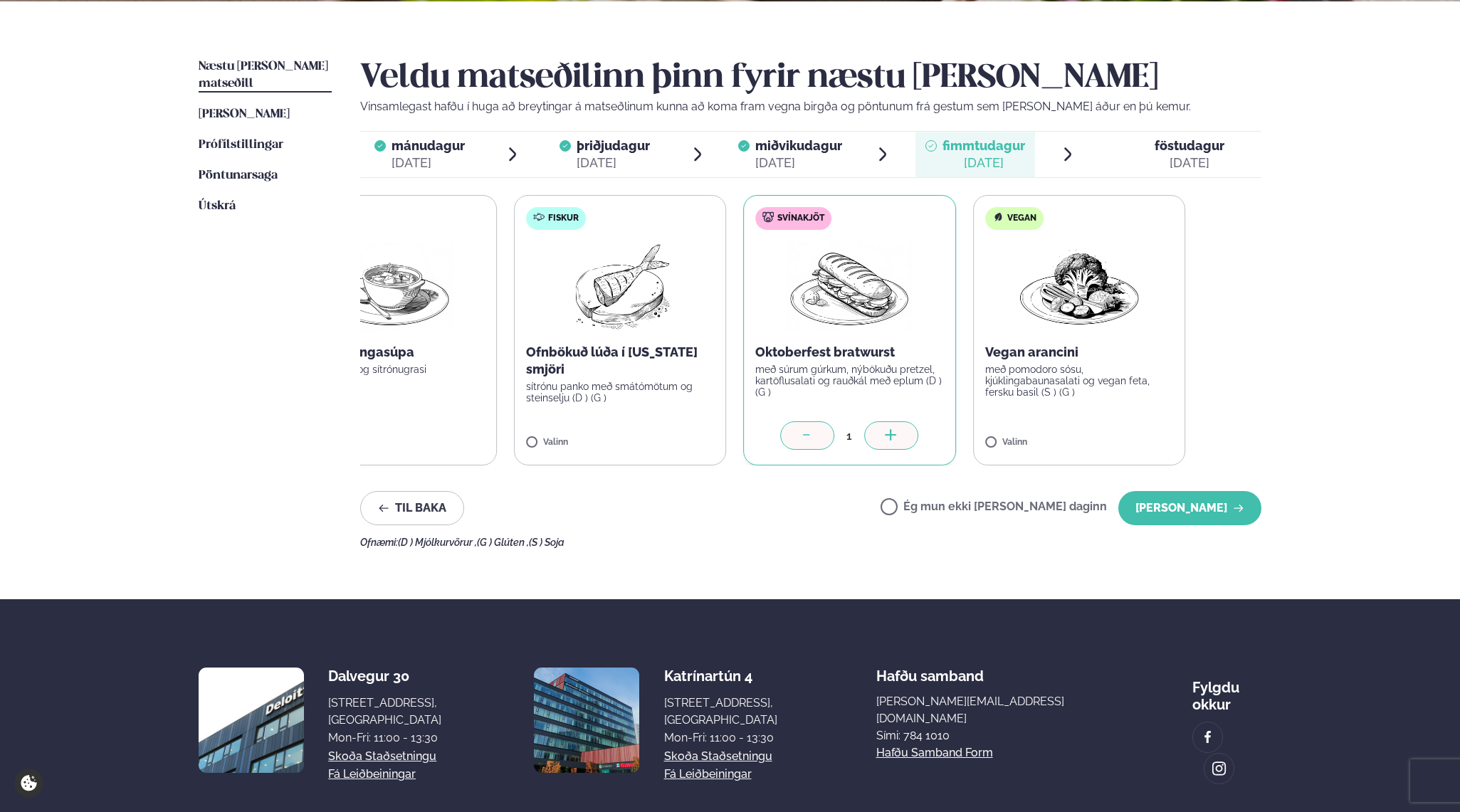
drag, startPoint x: 947, startPoint y: 341, endPoint x: 769, endPoint y: 341, distance: 178.0
click at [769, 341] on label "Svínakjöt Oktoberfest bratwurst með súrum gúrkum, nýbökuðu pretzel, kartöflusal…" at bounding box center [849, 330] width 213 height 270
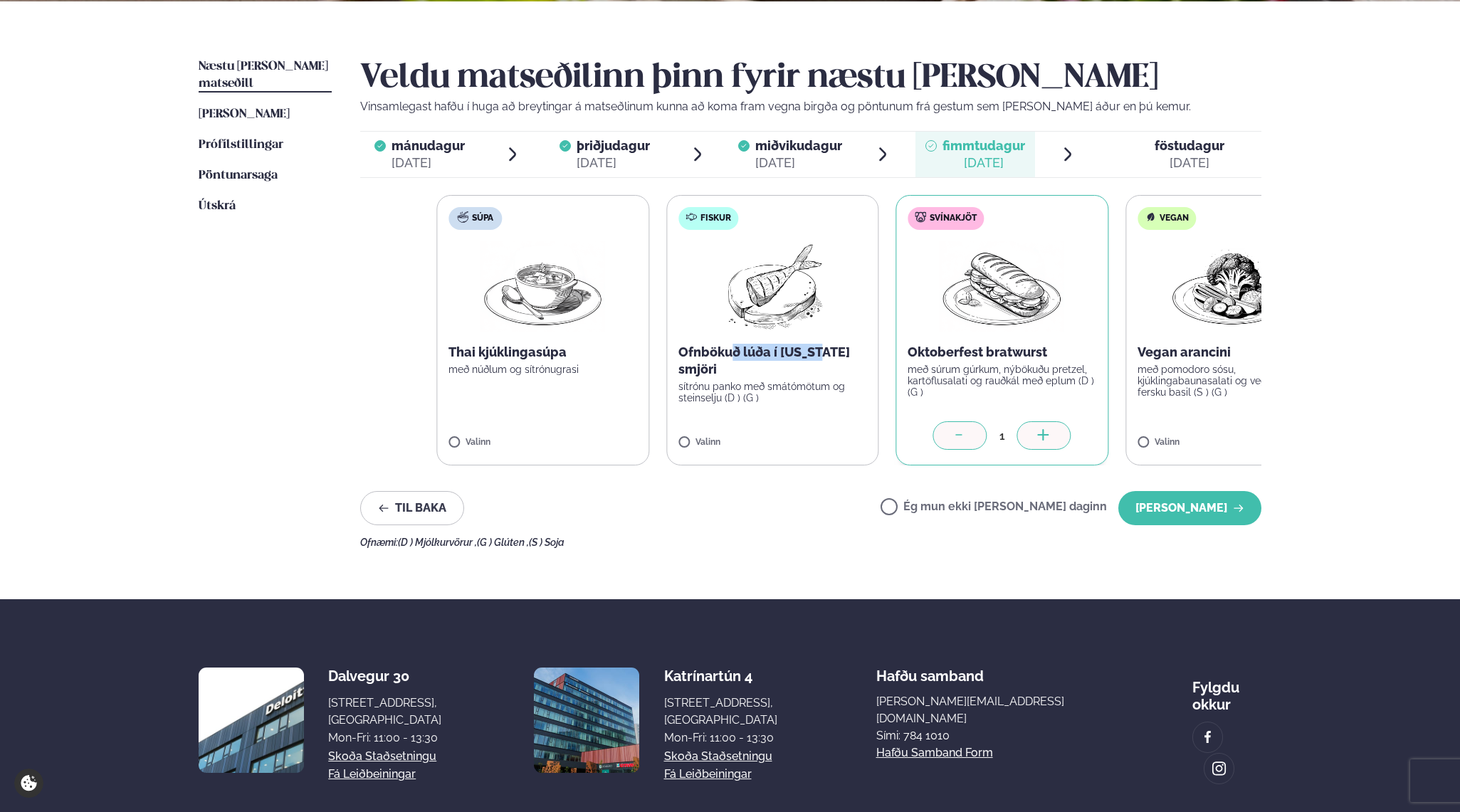
drag, startPoint x: 658, startPoint y: 343, endPoint x: 638, endPoint y: 357, distance: 24.4
click at [666, 357] on label "Fiskur Ofnbökuð lúða í [US_STATE] smjöri sítrónu panko með smátómötum og steins…" at bounding box center [773, 330] width 212 height 270
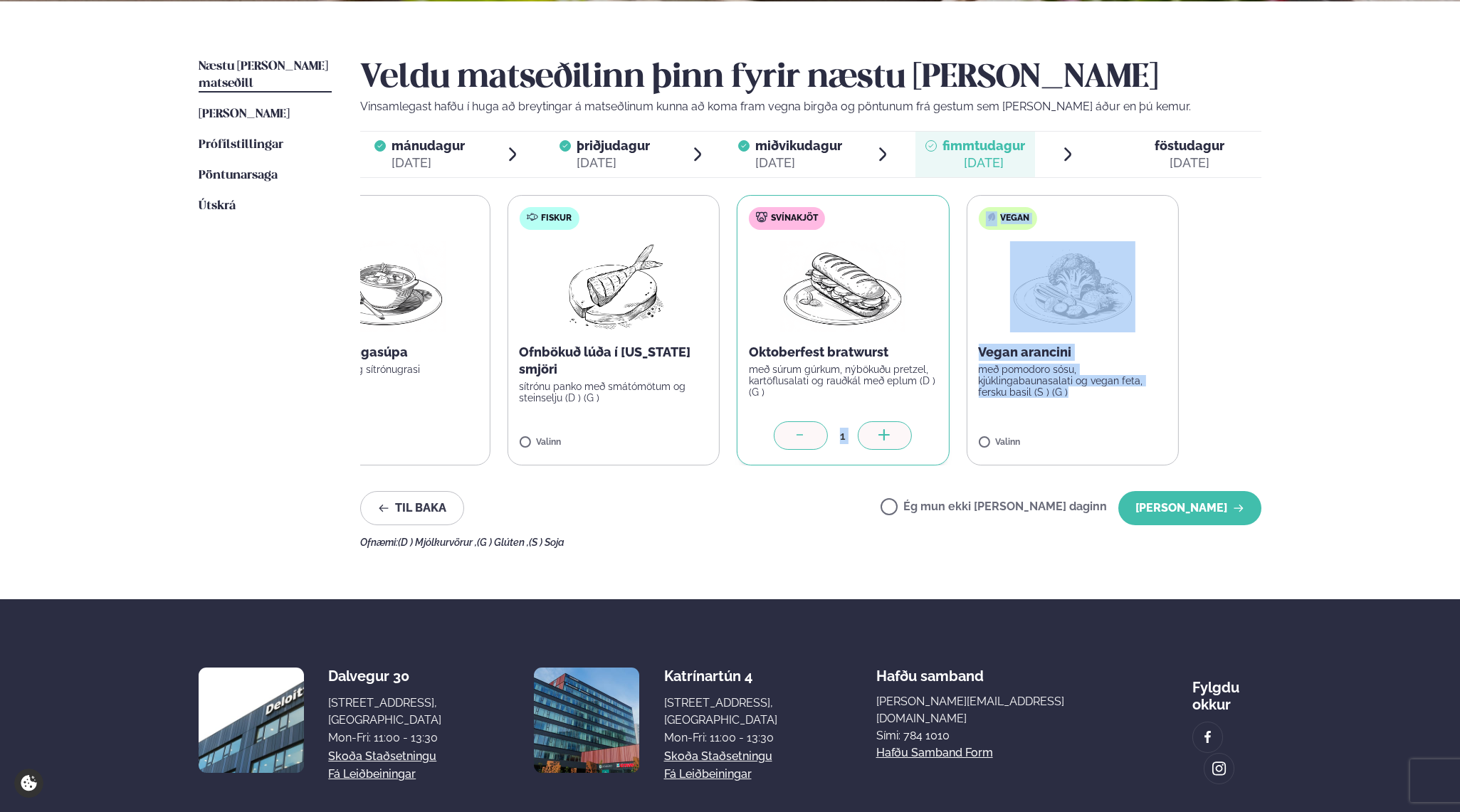
drag, startPoint x: 1072, startPoint y: 400, endPoint x: 876, endPoint y: 400, distance: 196.0
click at [876, 400] on div "Súpa Thai kjúklingasúpa með núðlum og sítrónugrasi Valinn Fiskur Ofnbökuð lúða …" at bounding box center [728, 330] width 901 height 270
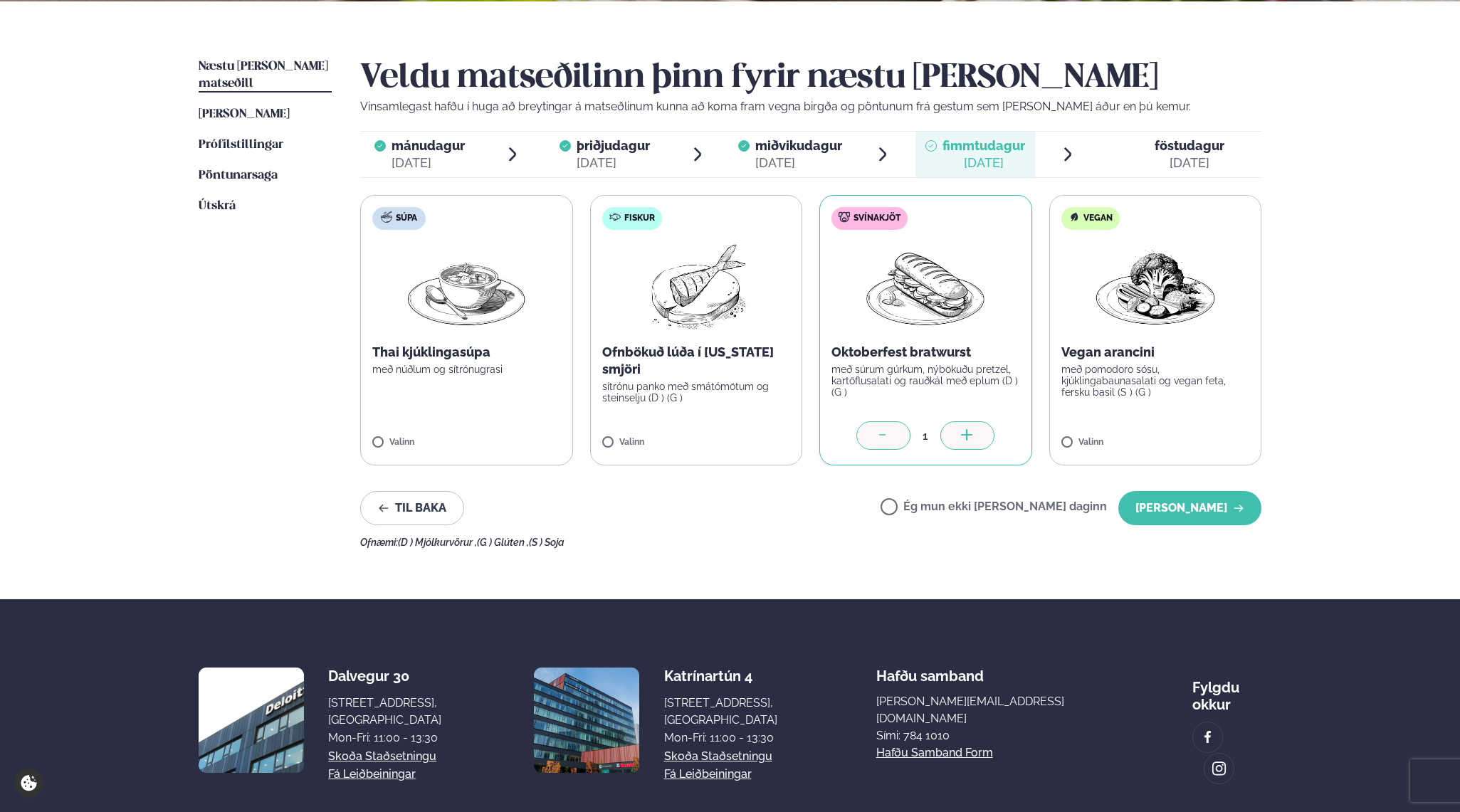
click at [1314, 242] on div "Þjónusta Hádegismatur fyrir fyrirtæki Fyrirtækja veitingar Einkapartý Matseðill…" at bounding box center [730, 289] width 1460 height 1207
click at [1176, 506] on button "[PERSON_NAME]" at bounding box center [1190, 508] width 143 height 34
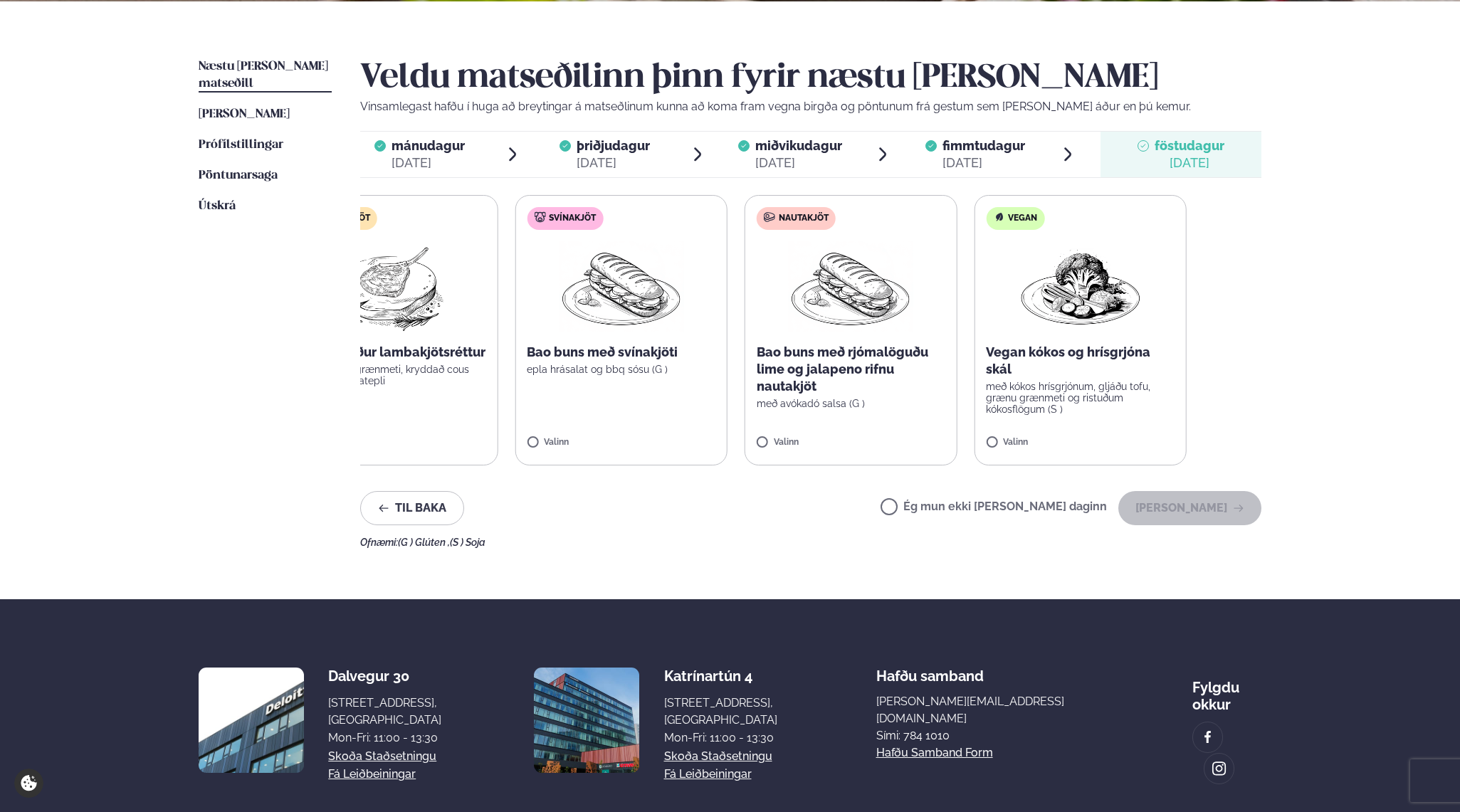
click at [974, 377] on label "Vegan Vegan kókos og hrísgrjóna skál með kókos hrísgrjónum, gljáðu tofu, grænu …" at bounding box center [1080, 330] width 213 height 270
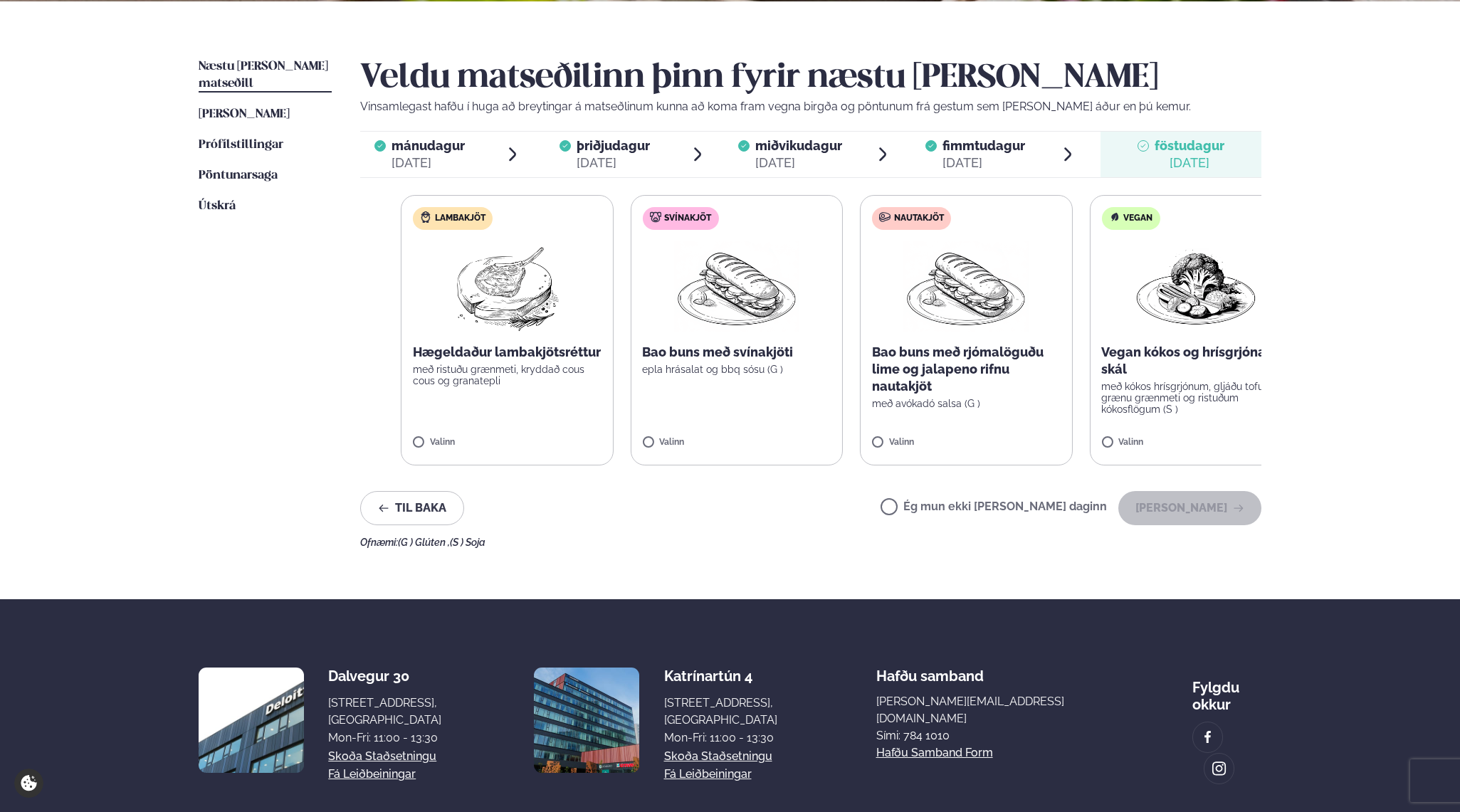
click at [1068, 381] on label "Nautakjöt Bao buns með rjómalöguðu lime og jalapeno rifnu nautakjöt með avókadó…" at bounding box center [966, 330] width 213 height 270
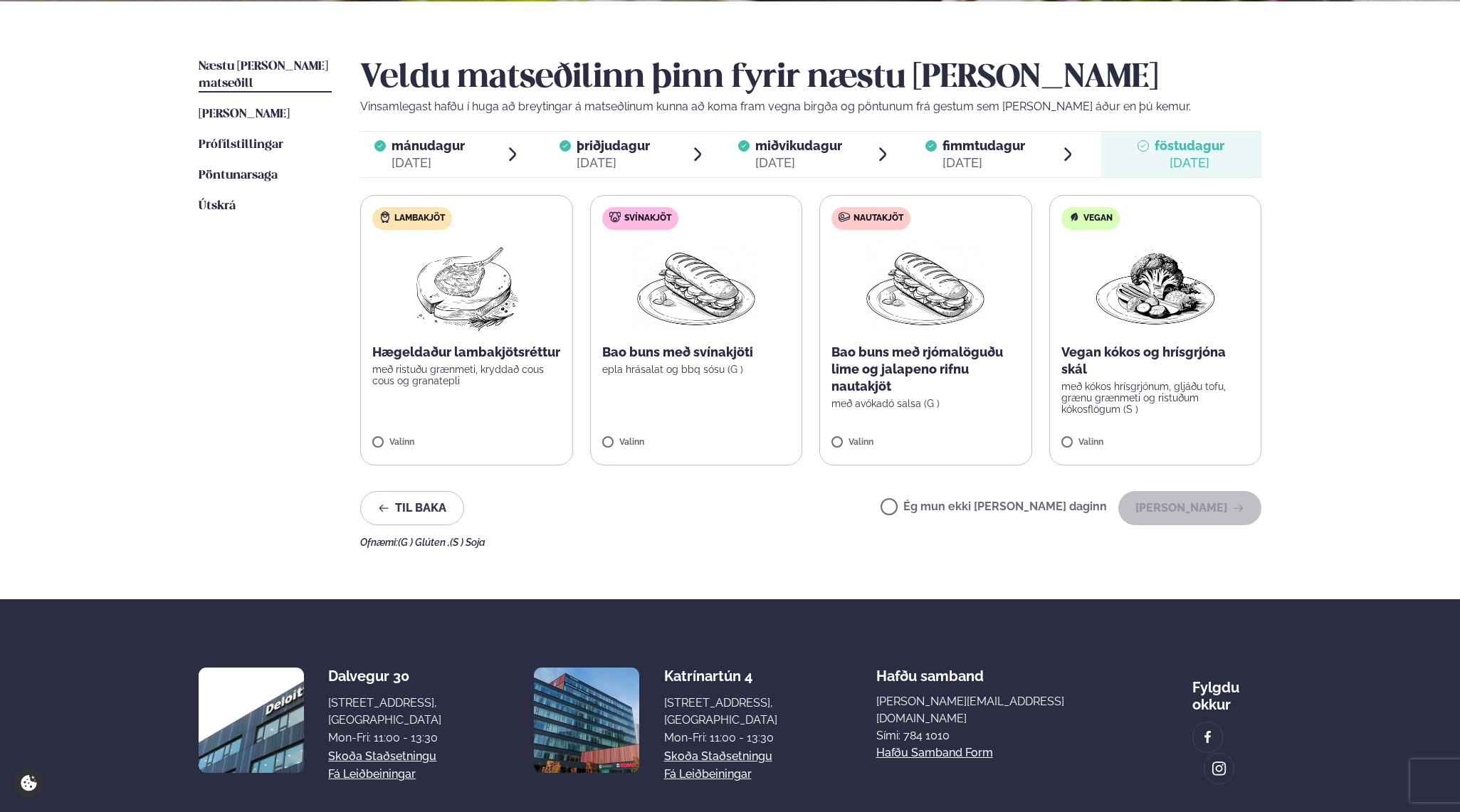
click at [483, 437] on label "Lambakjöt Hægeldaður lambakjötsréttur með ristuðu grænmeti, kryddað cous cous o…" at bounding box center [466, 330] width 213 height 270
click at [409, 444] on div at bounding box center [424, 435] width 54 height 28
click at [470, 420] on label "Lambakjöt Hægeldaður lambakjötsréttur með ristuðu grænmeti, kryddað cous cous o…" at bounding box center [466, 330] width 213 height 270
click at [1181, 525] on div "Veldu matseðilinn þinn fyrir næstu [PERSON_NAME] Vinsamlegast hafðu í huga að b…" at bounding box center [810, 303] width 901 height 490
click at [1189, 511] on button "[PERSON_NAME]" at bounding box center [1190, 508] width 143 height 34
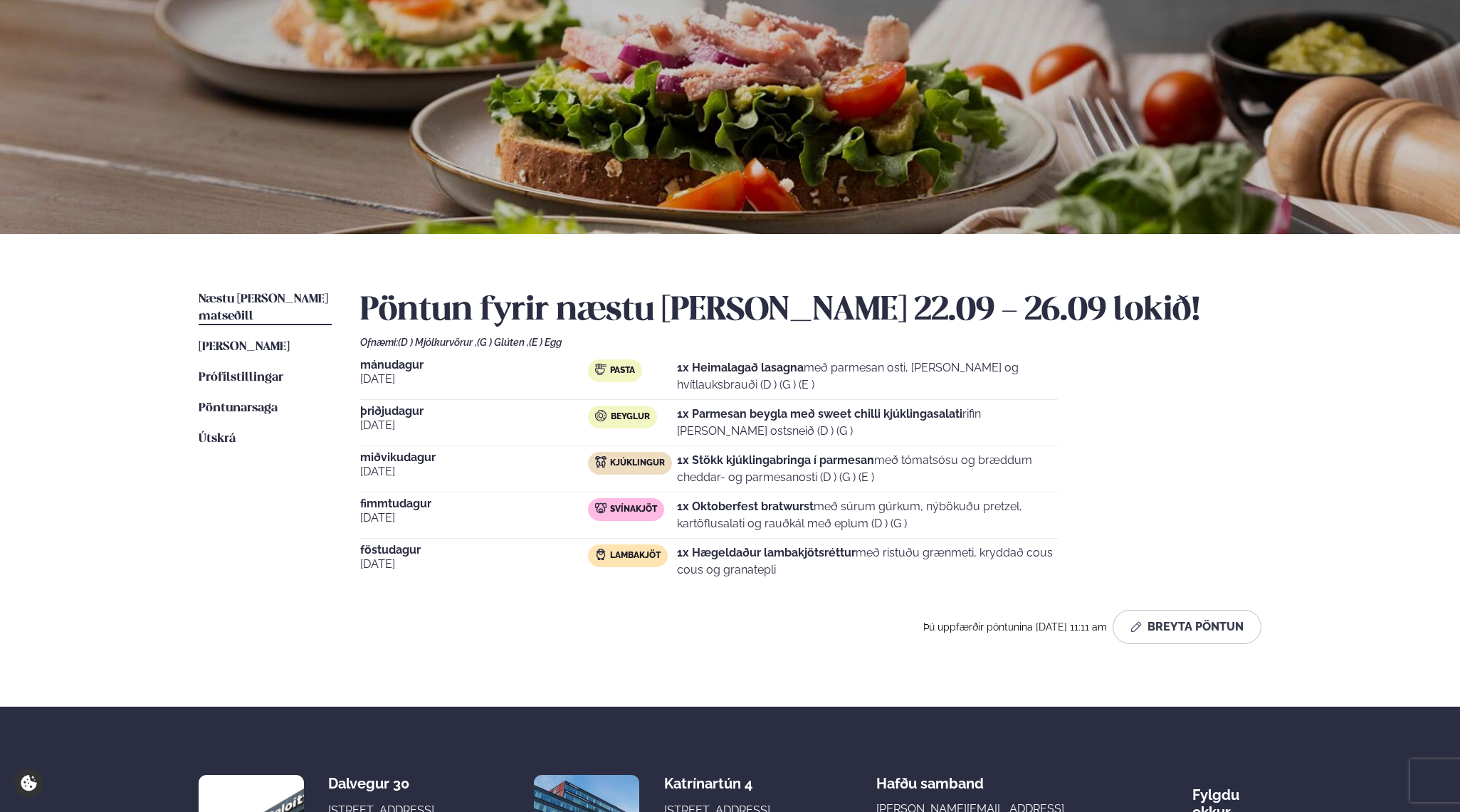
scroll to position [0, 0]
